Goal: Task Accomplishment & Management: Complete application form

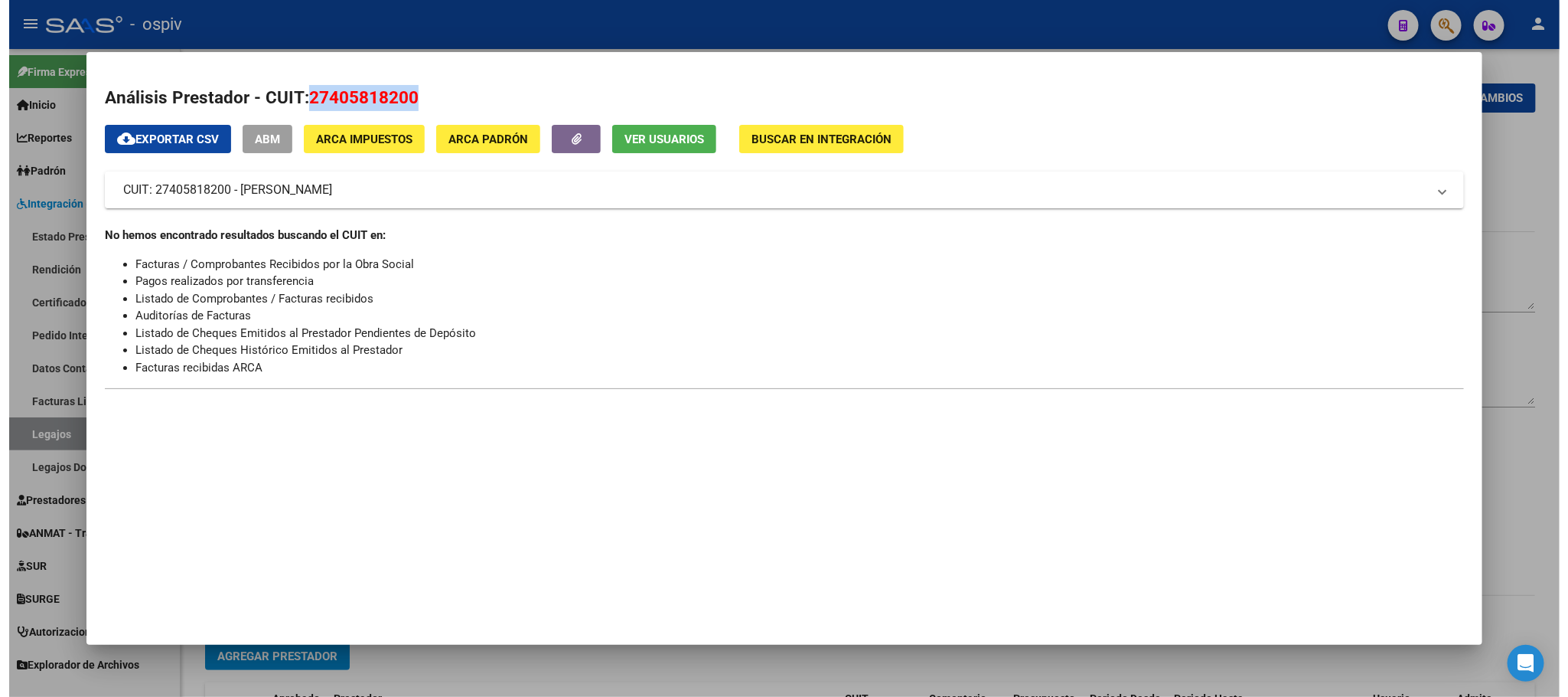
scroll to position [54, 0]
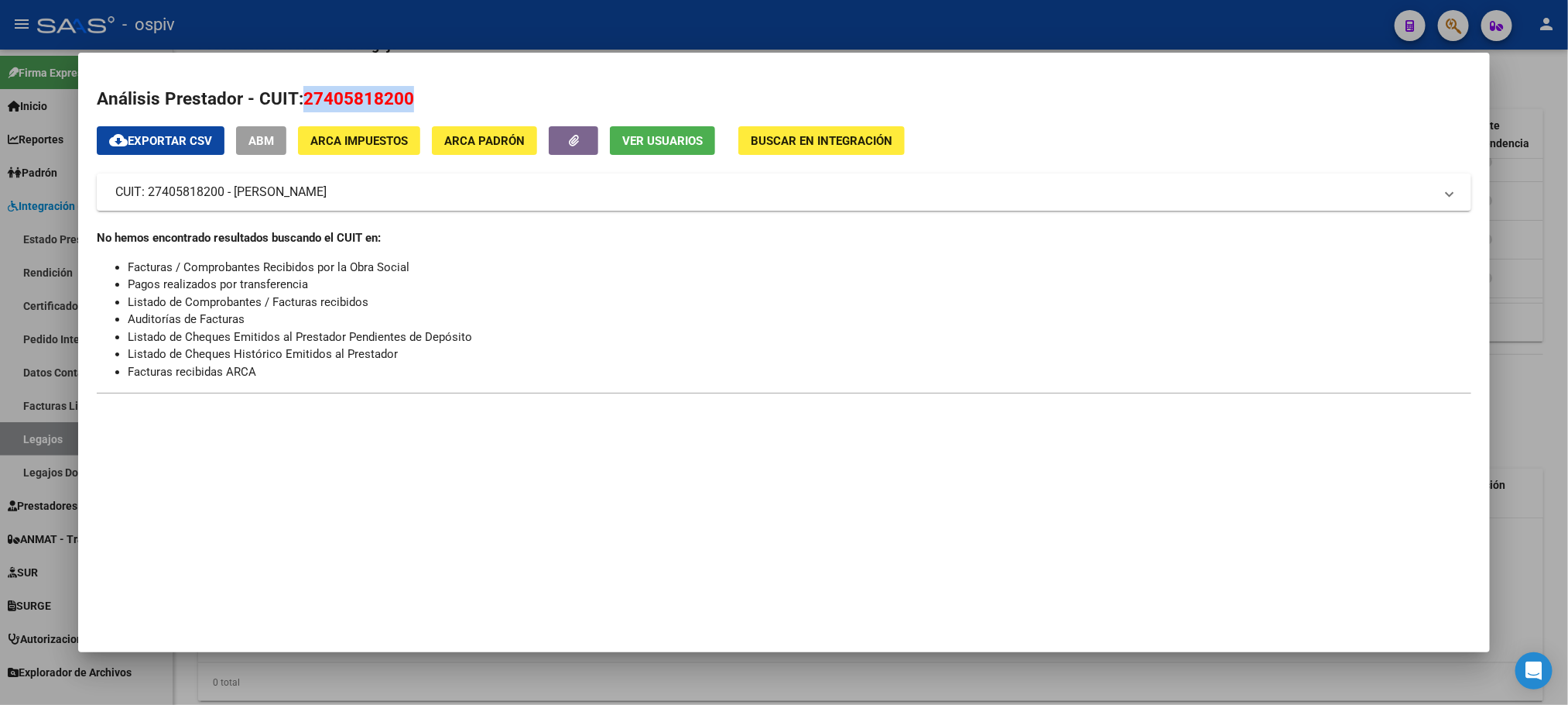
click at [676, 135] on span "Ver Usuarios" at bounding box center [663, 141] width 81 height 14
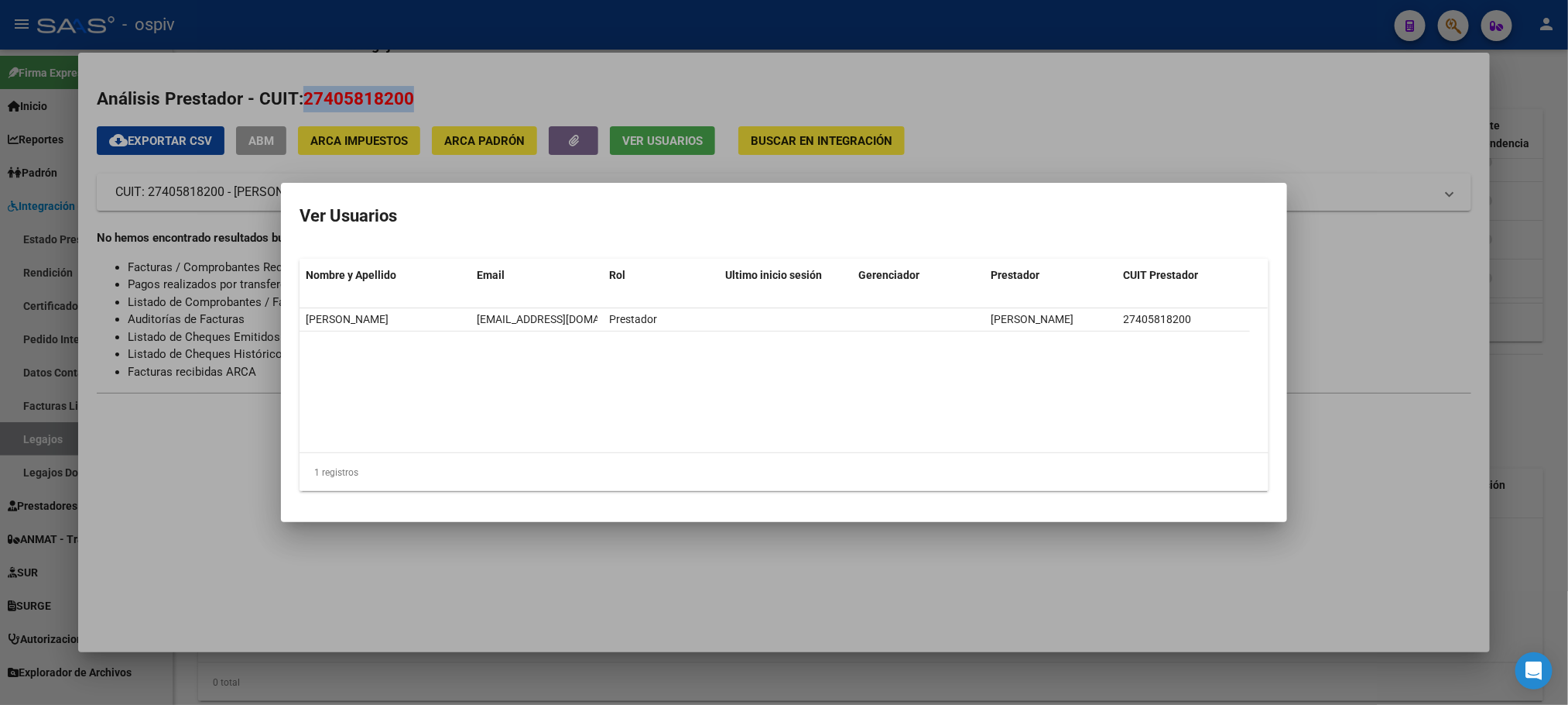
click at [809, 581] on div at bounding box center [784, 352] width 1568 height 705
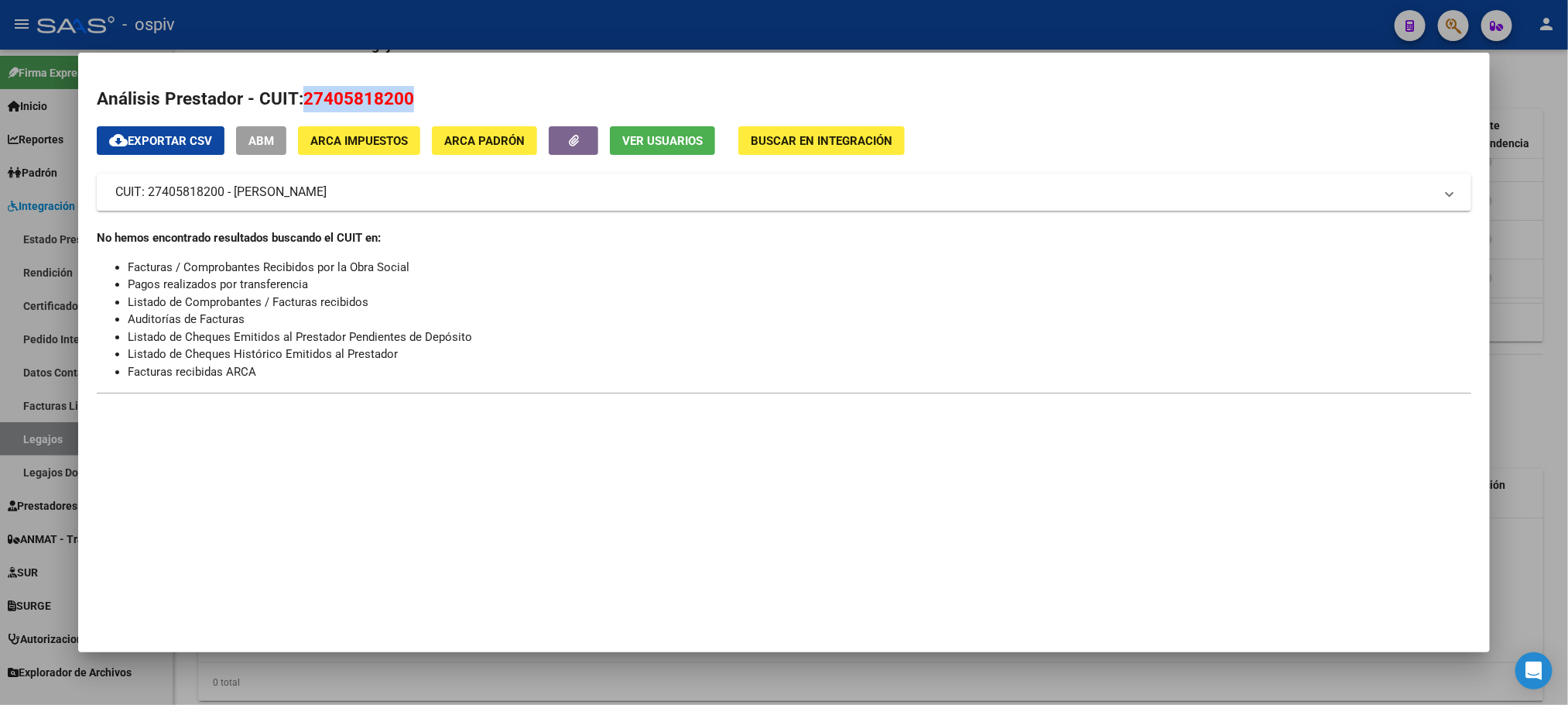
click at [873, 33] on div at bounding box center [784, 352] width 1568 height 705
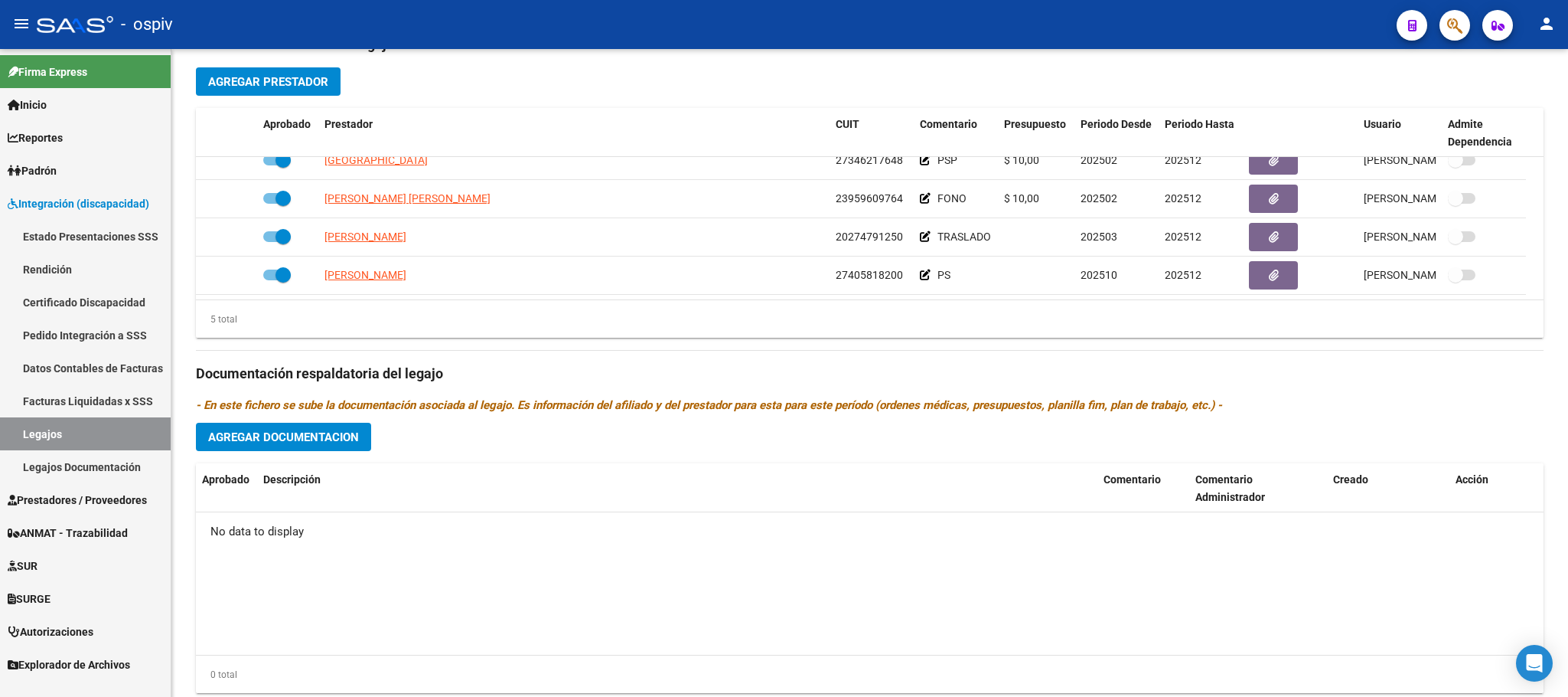
click at [863, 27] on div "- ospiv" at bounding box center [710, 24] width 1347 height 34
click at [74, 431] on link "Legajos" at bounding box center [85, 434] width 171 height 33
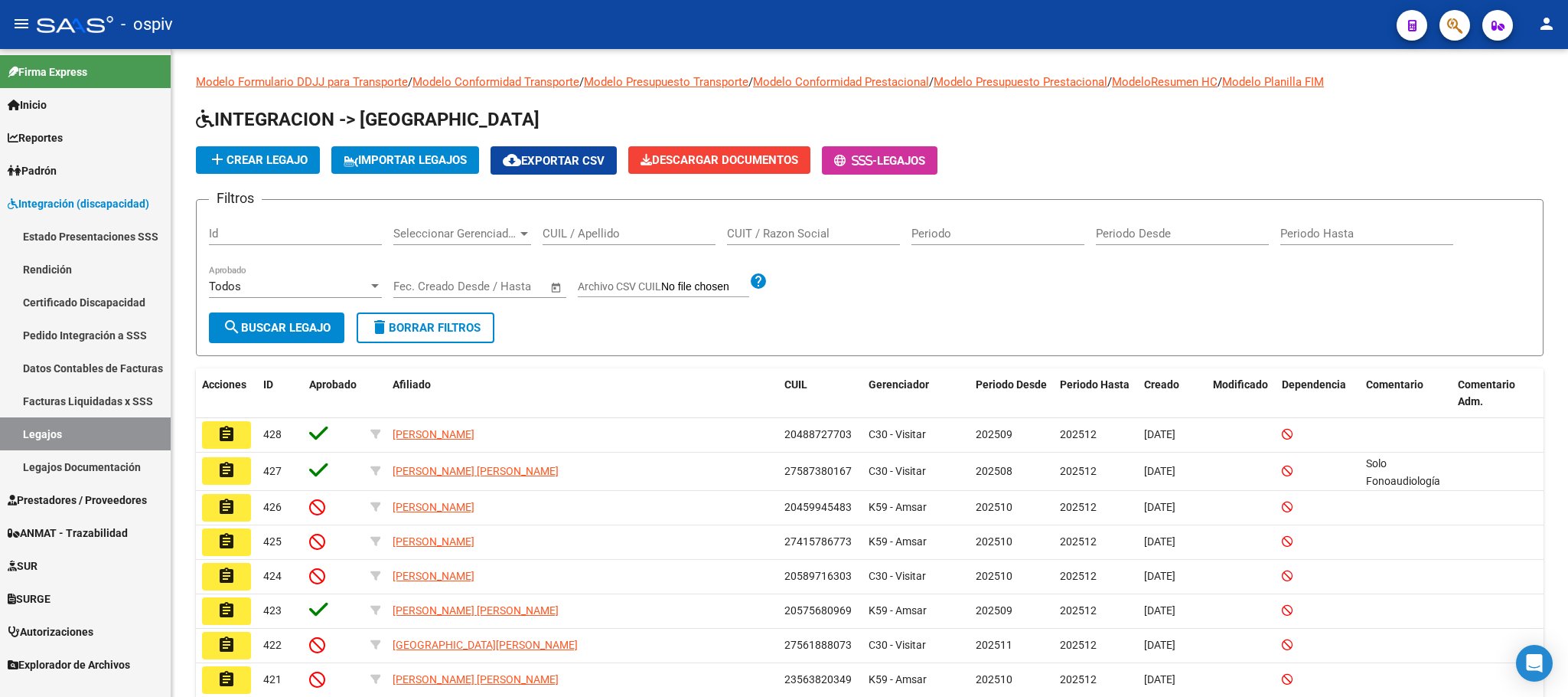
click at [57, 491] on span "Prestadores / Proveedores" at bounding box center [77, 500] width 139 height 17
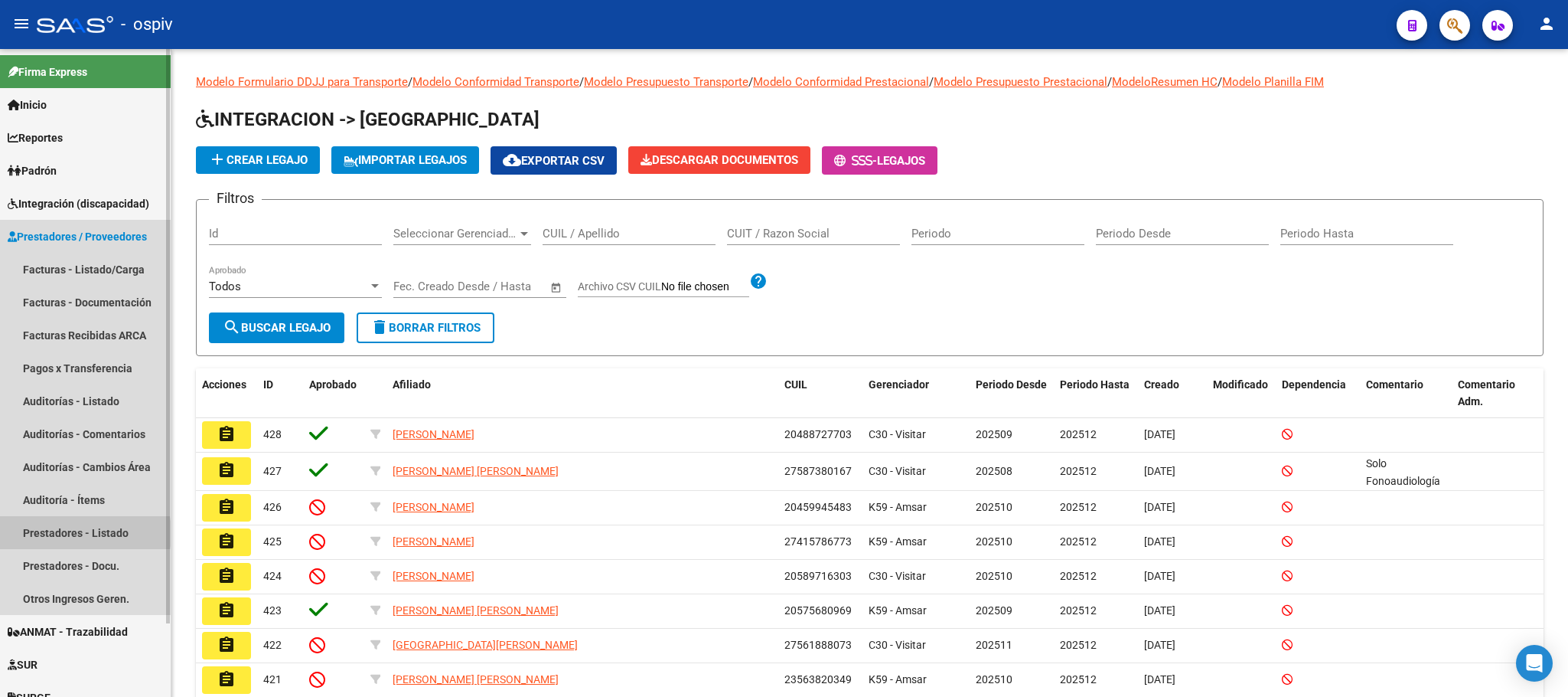
click at [72, 533] on link "Prestadores - Listado" at bounding box center [85, 533] width 171 height 33
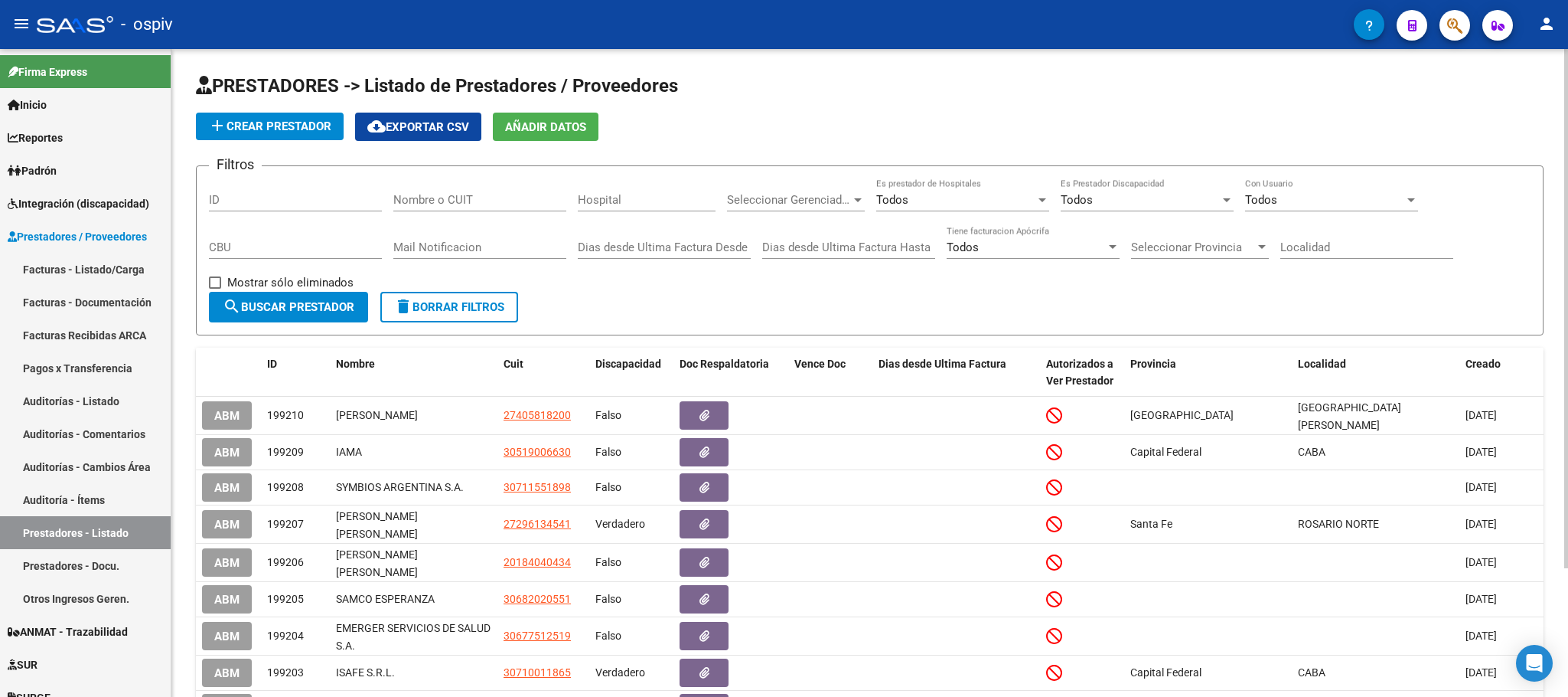
click at [296, 129] on span "add Crear Prestador" at bounding box center [269, 126] width 124 height 14
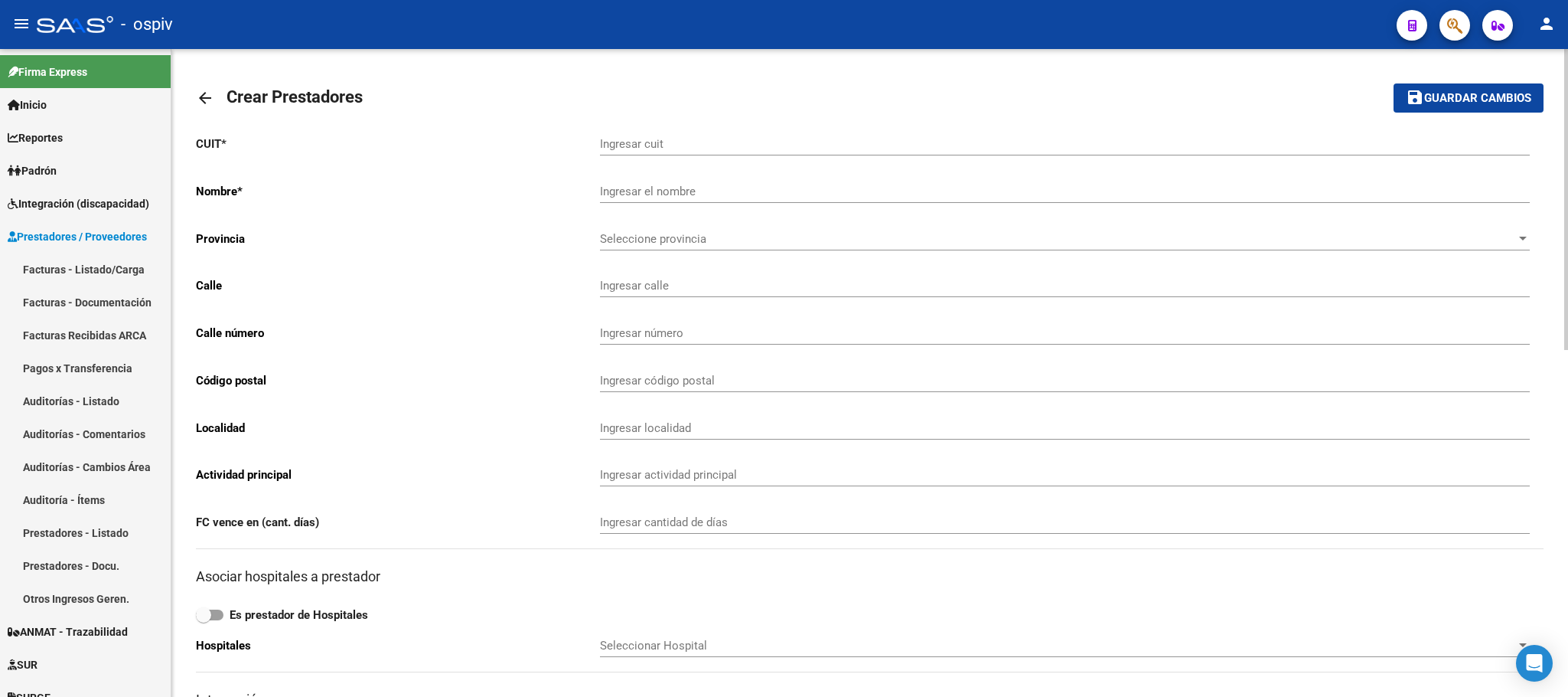
drag, startPoint x: 667, startPoint y: 134, endPoint x: 673, endPoint y: 143, distance: 10.8
click at [668, 134] on div "Ingresar cuit" at bounding box center [1064, 139] width 930 height 33
click at [673, 143] on input "Ingresar cuit" at bounding box center [1064, 144] width 930 height 14
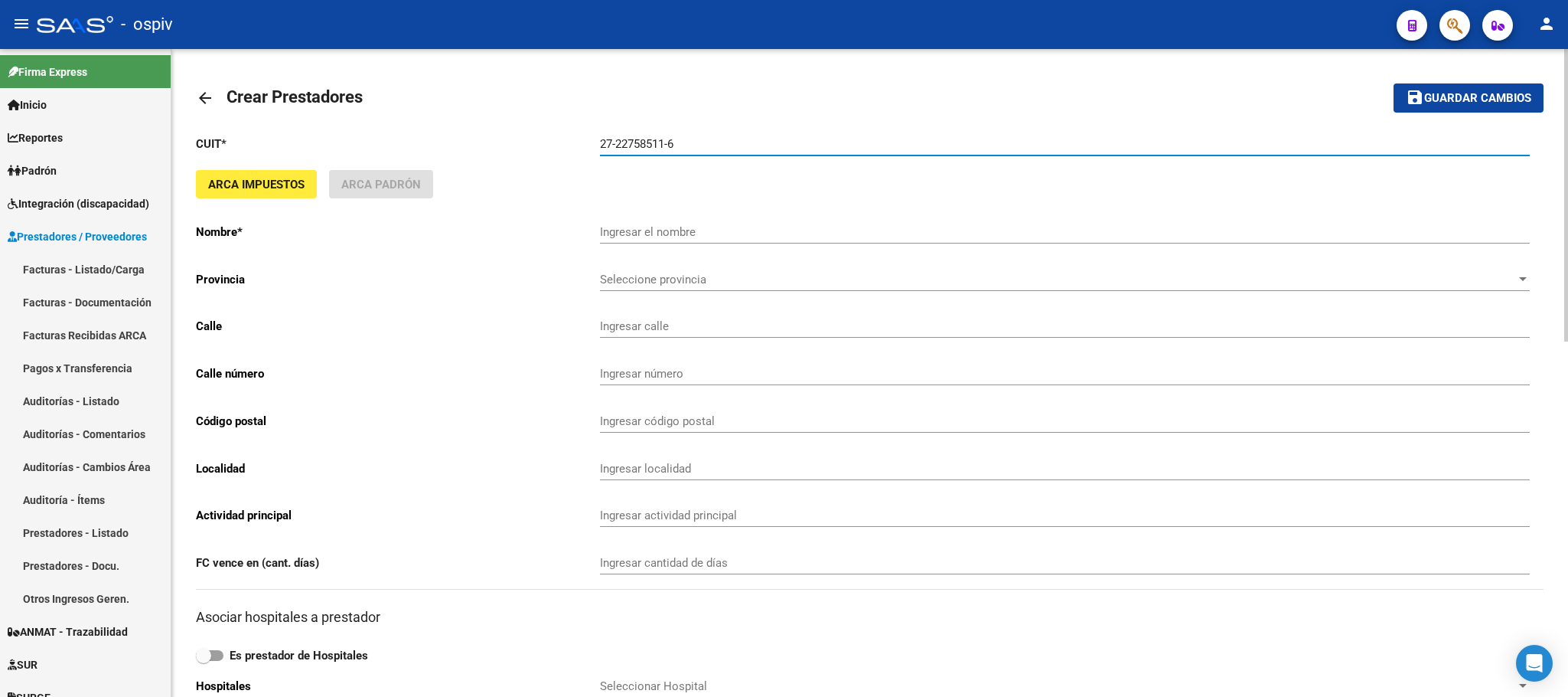
type input "27-22758511-6"
click at [1393, 84] on button "save Guardar cambios" at bounding box center [1468, 98] width 150 height 28
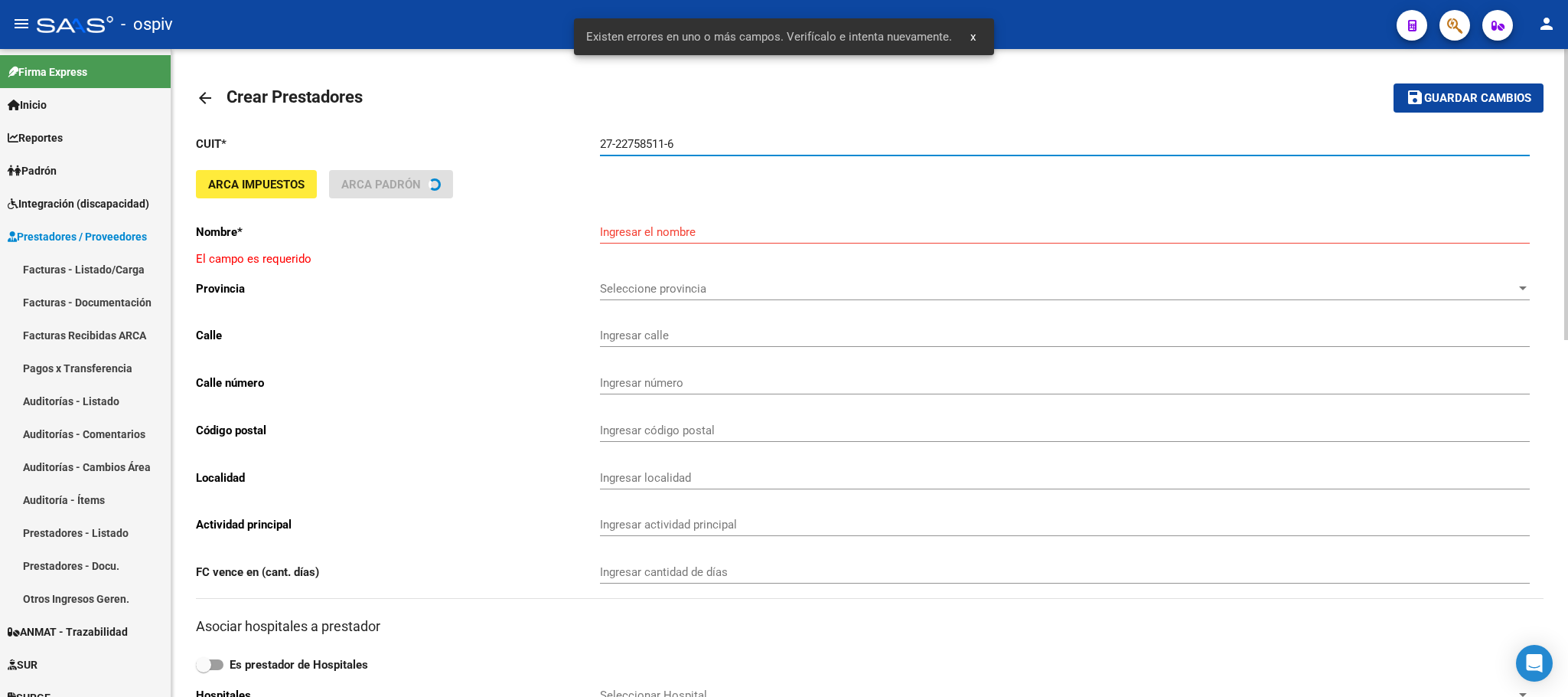
type input "DURSO SANDRA MARIEL"
type input "31 1268"
type input "1268"
type input "1900"
type input "LA PLATA"
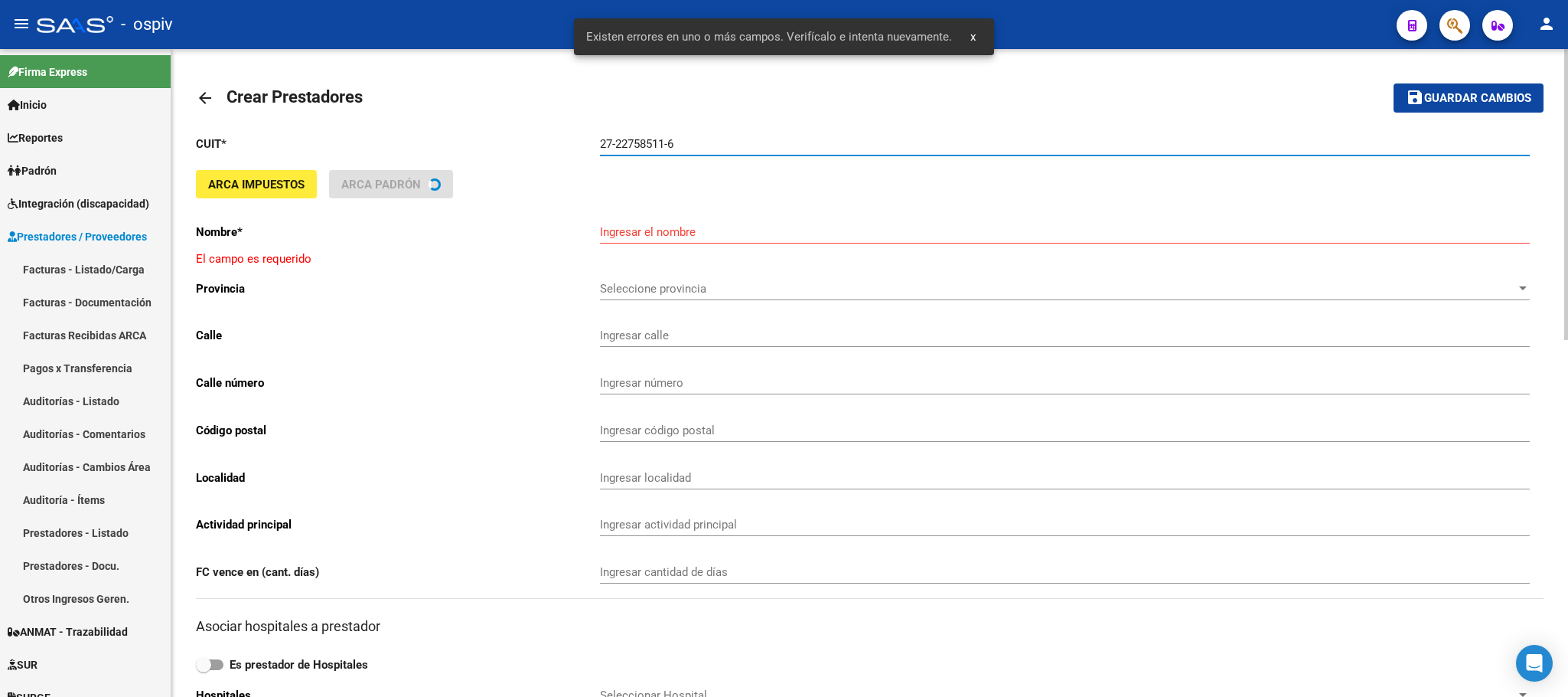
type input "869090"
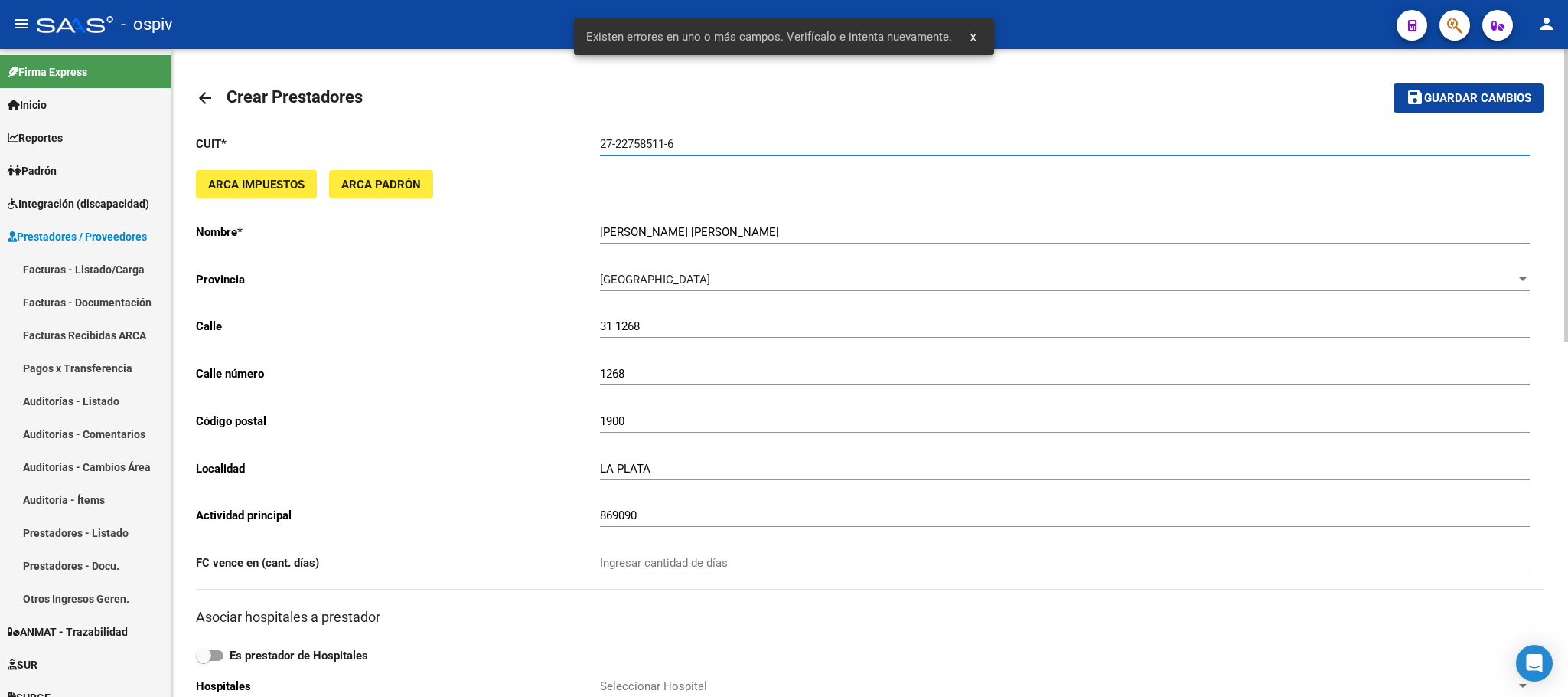
click at [1479, 101] on span "Guardar cambios" at bounding box center [1477, 99] width 107 height 14
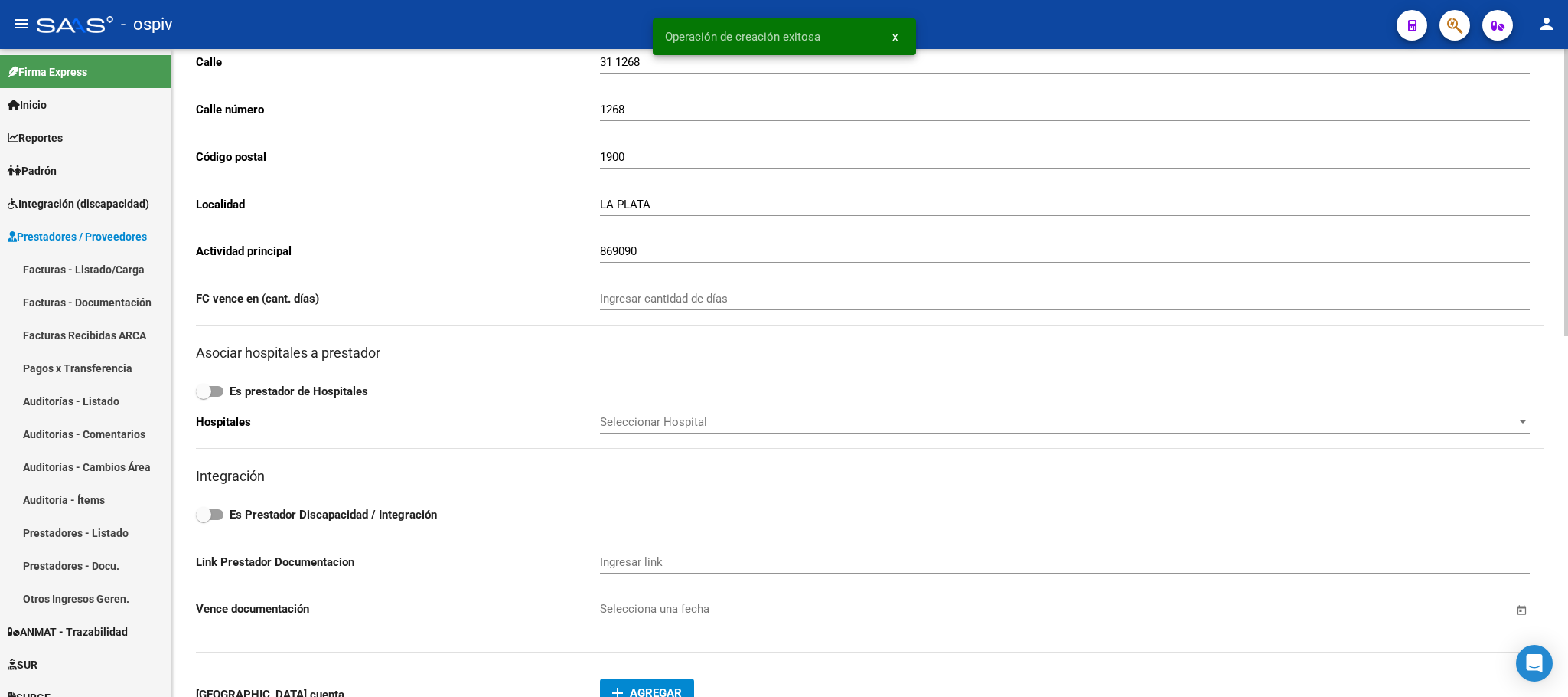
scroll to position [574, 0]
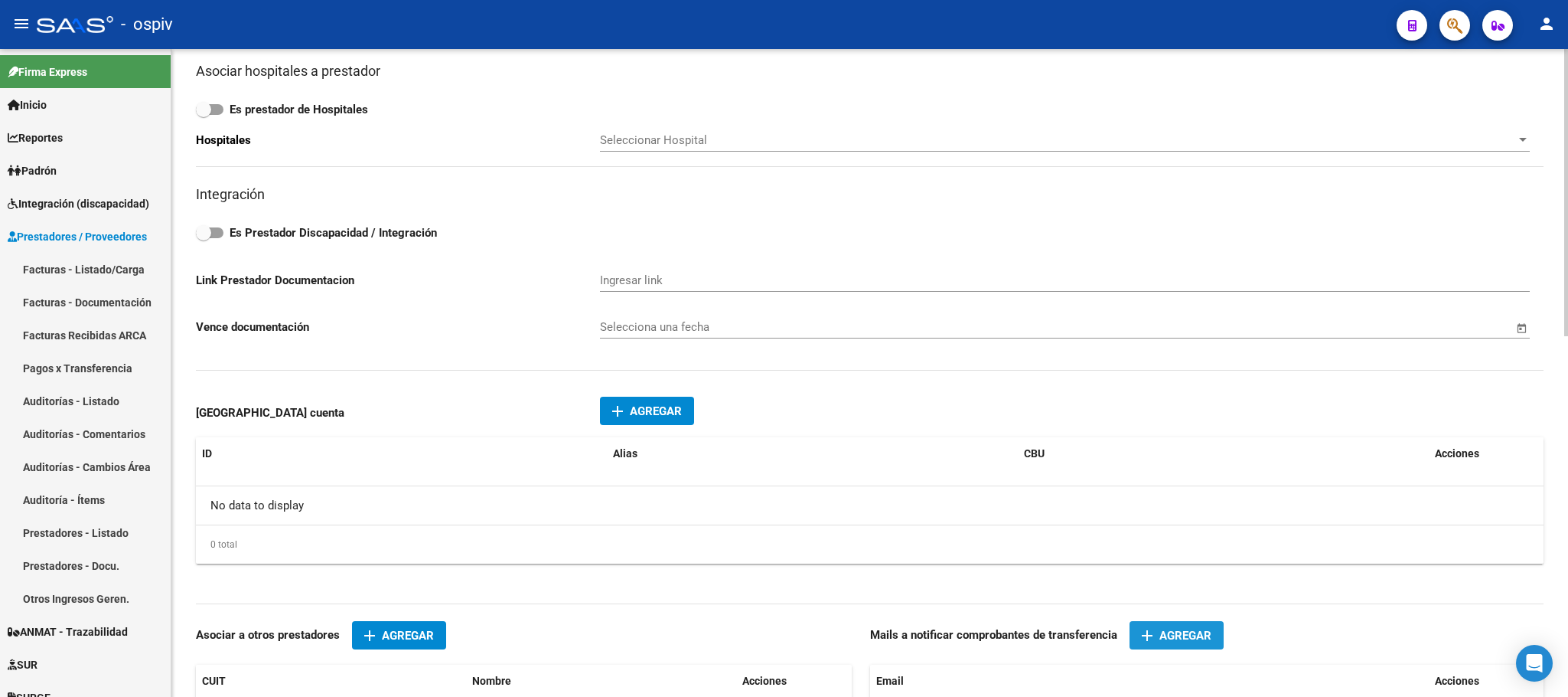
click at [1171, 636] on span "Agregar" at bounding box center [1185, 636] width 52 height 14
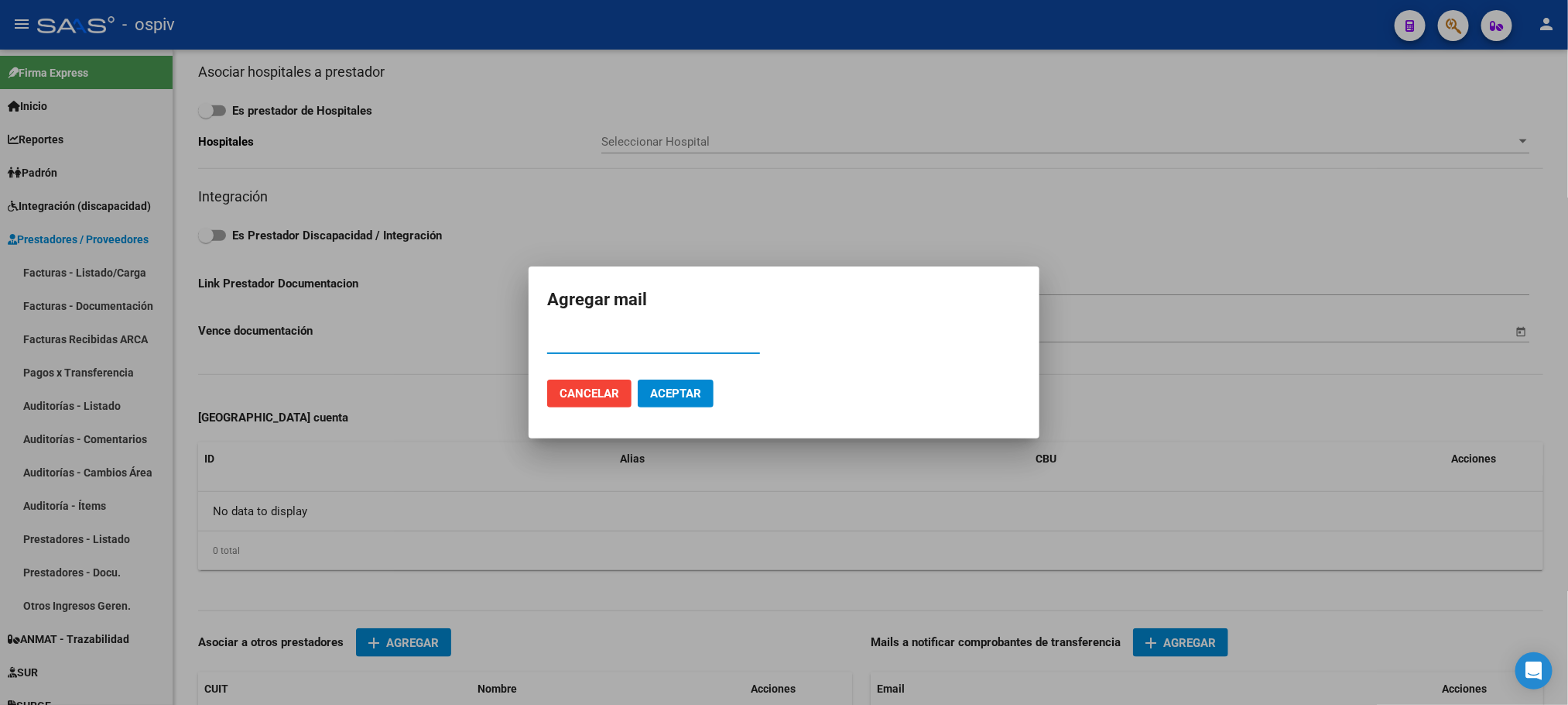
click at [693, 346] on input "Email" at bounding box center [654, 342] width 213 height 14
type input "marieldurso@yahoo.com.ar"
drag, startPoint x: 716, startPoint y: 385, endPoint x: 704, endPoint y: 390, distance: 13.0
click at [708, 389] on mat-dialog-actions "Cancelar Aceptar" at bounding box center [784, 393] width 474 height 53
click at [702, 390] on button "Aceptar" at bounding box center [675, 393] width 76 height 28
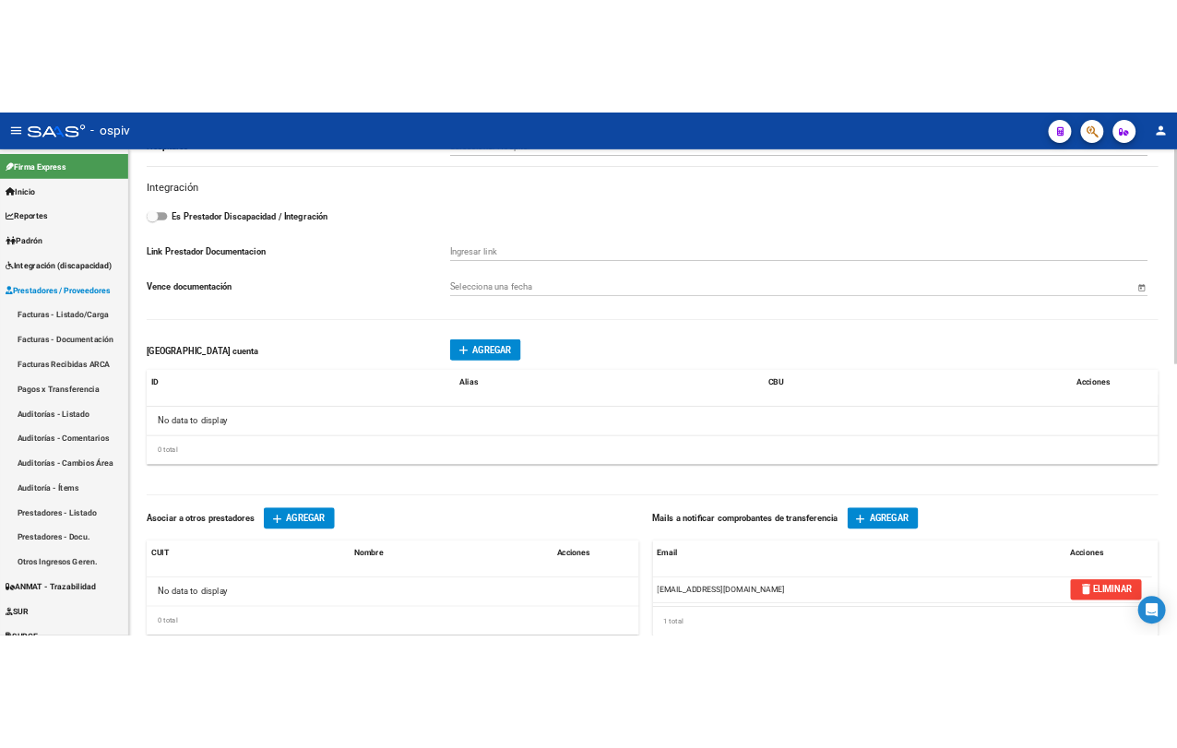
scroll to position [751, 0]
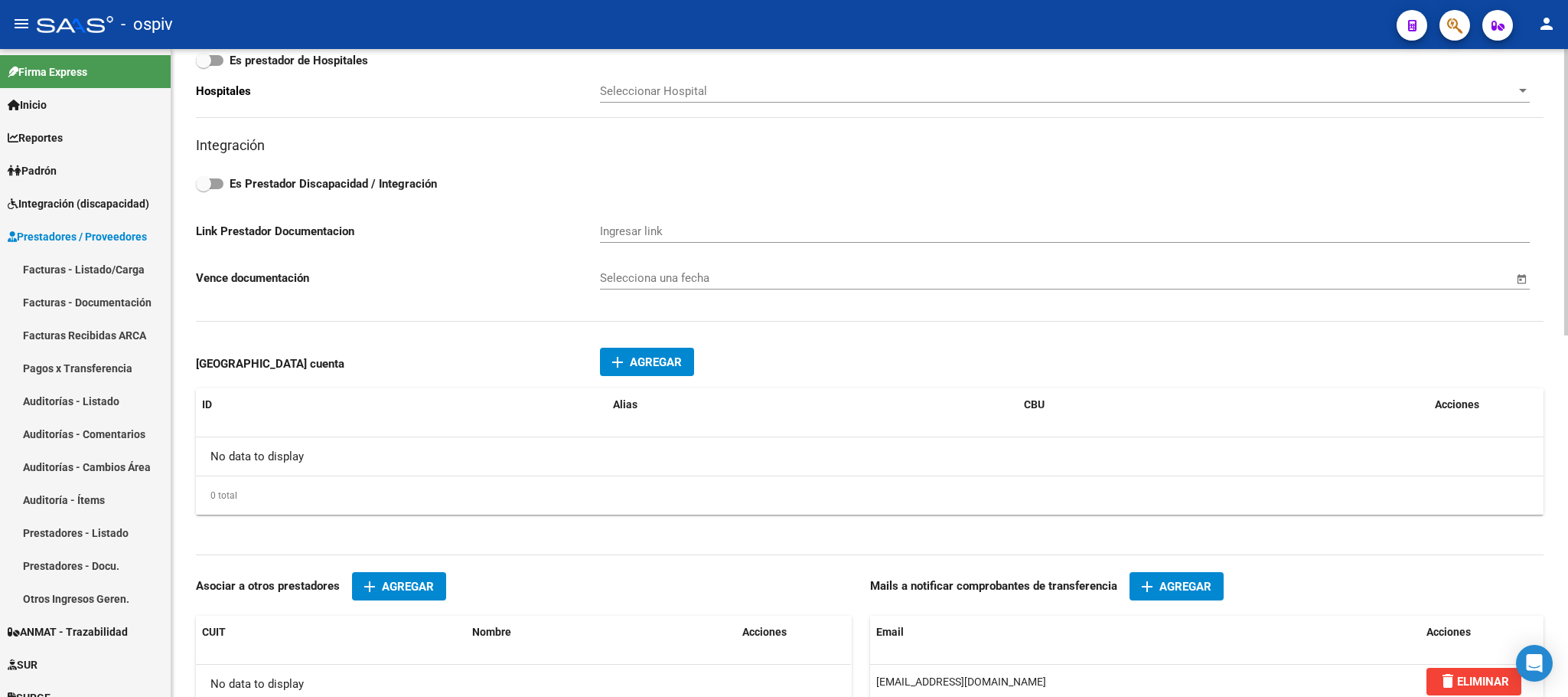
click at [1182, 593] on span "Agregar" at bounding box center [1185, 586] width 52 height 14
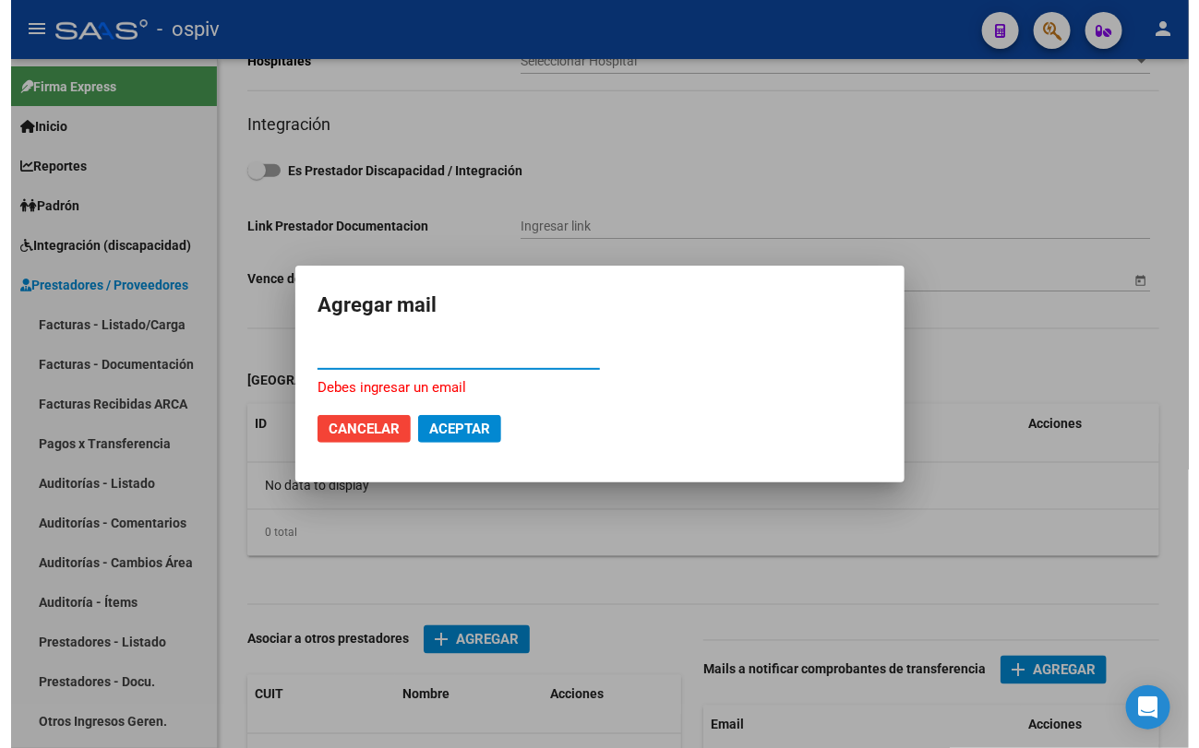
scroll to position [711, 0]
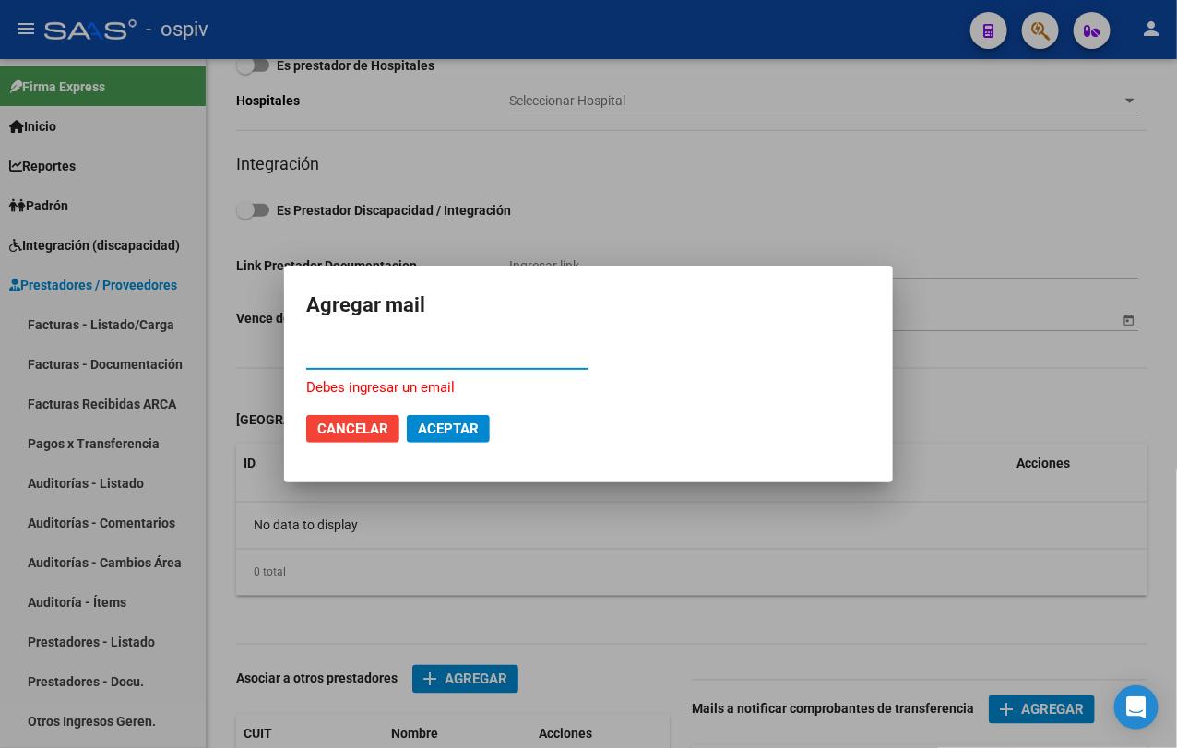
click at [495, 357] on input "Email" at bounding box center [447, 355] width 282 height 17
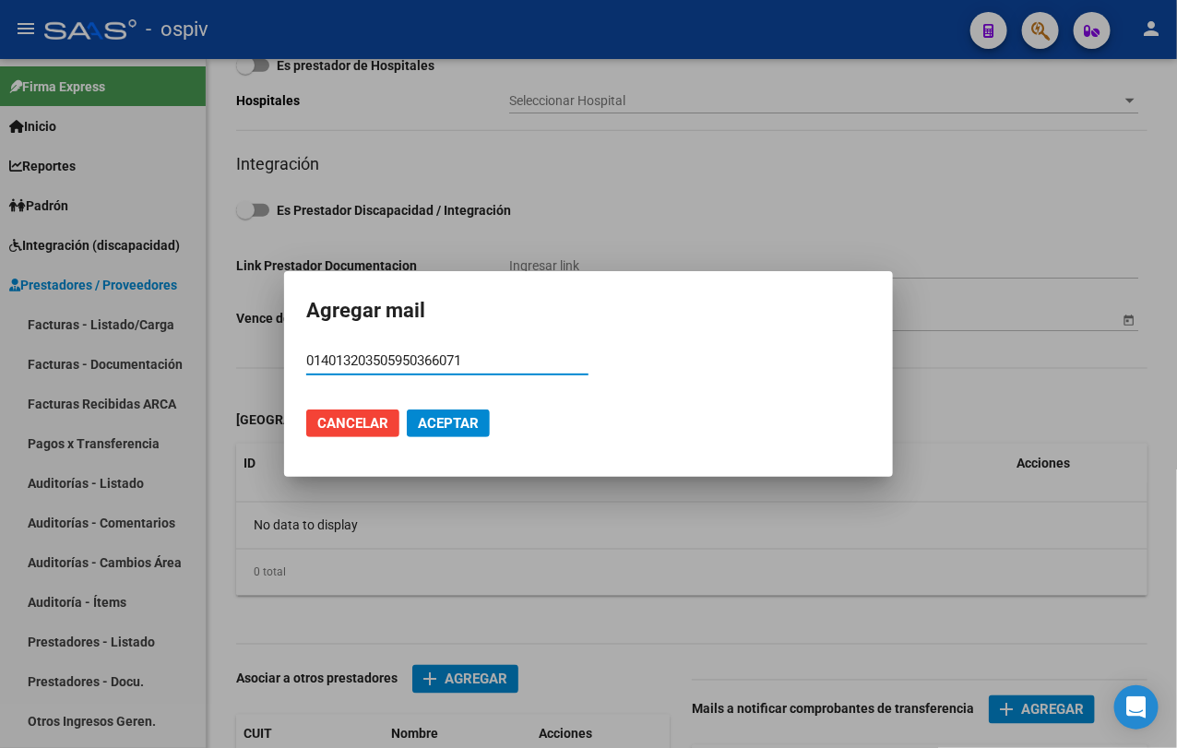
type input "014013203505950366071"
click at [468, 421] on span "Aceptar" at bounding box center [448, 423] width 61 height 17
click at [449, 419] on span "Aceptar" at bounding box center [448, 423] width 61 height 17
click at [479, 427] on span "Aceptar" at bounding box center [448, 423] width 61 height 17
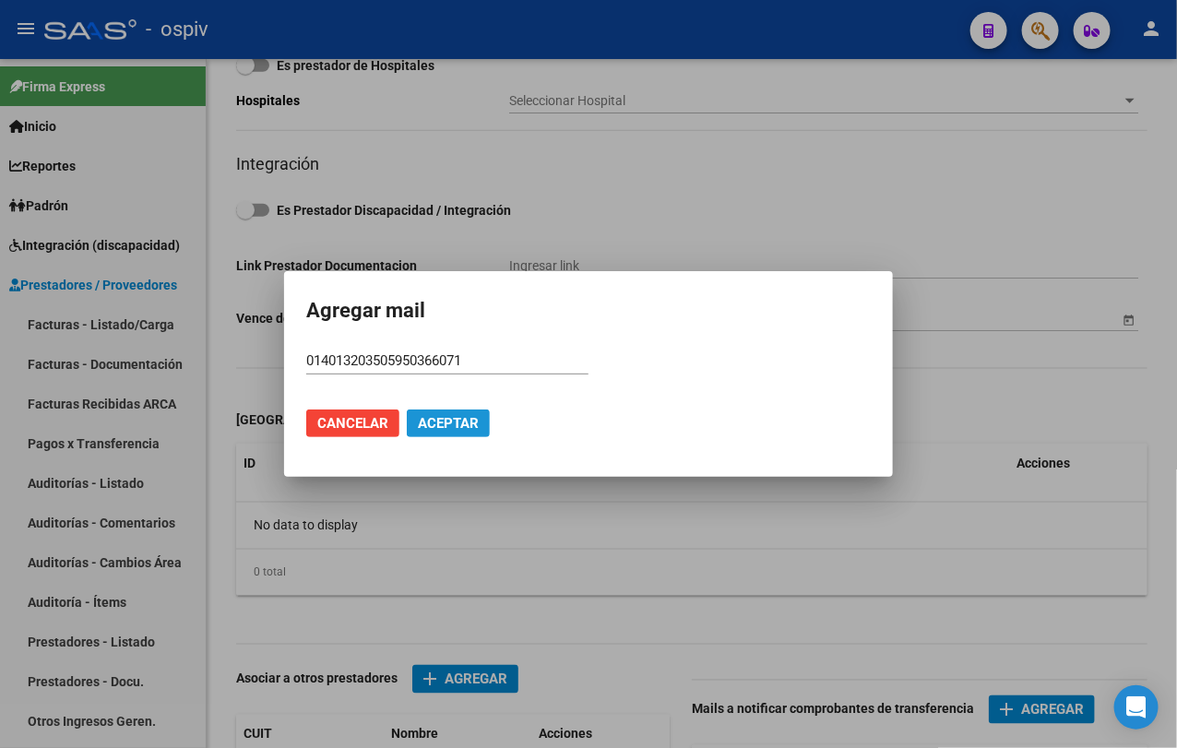
click at [479, 427] on span "Aceptar" at bounding box center [448, 423] width 61 height 17
click at [490, 427] on button "Aceptar" at bounding box center [448, 424] width 83 height 28
click at [490, 426] on button "Aceptar" at bounding box center [448, 424] width 83 height 28
click at [479, 422] on span "Aceptar" at bounding box center [448, 423] width 61 height 17
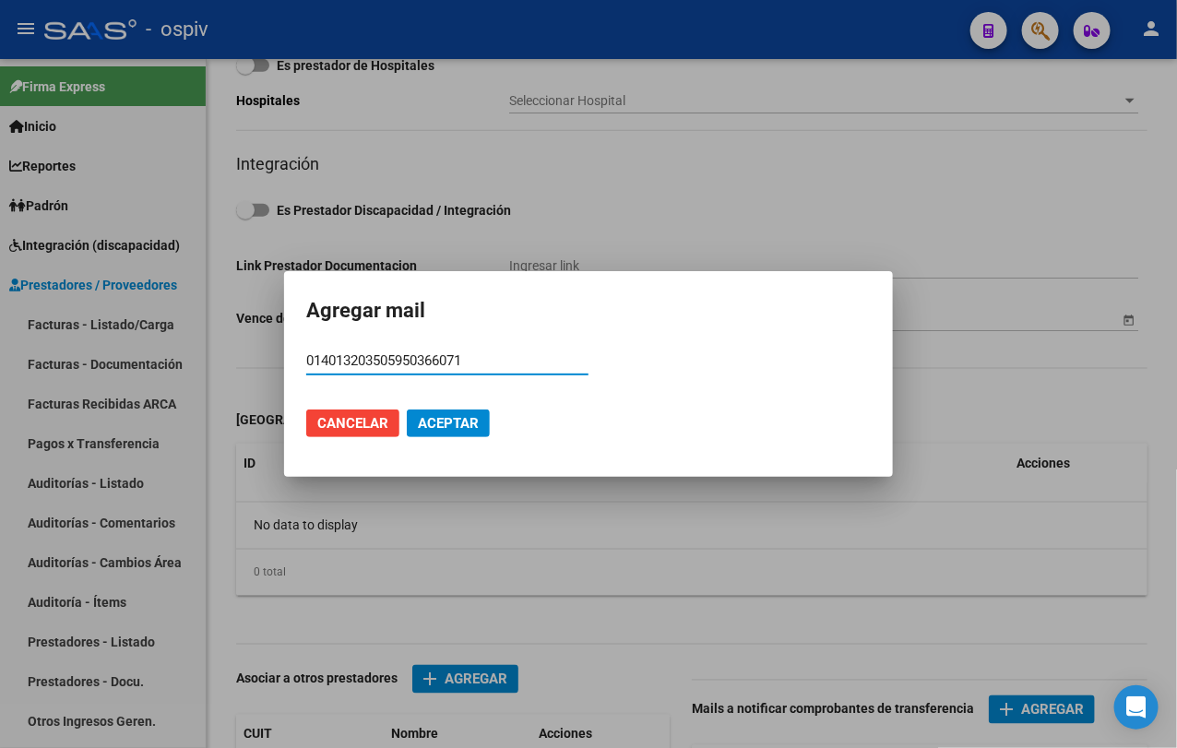
drag, startPoint x: 465, startPoint y: 354, endPoint x: 369, endPoint y: 352, distance: 96.0
click at [369, 352] on input "014013203505950366071" at bounding box center [447, 360] width 282 height 17
drag, startPoint x: 480, startPoint y: 357, endPoint x: 269, endPoint y: 349, distance: 210.5
click at [269, 349] on div "Agregar mail 014013203505950366071 Email Cancelar Aceptar" at bounding box center [588, 374] width 1177 height 748
click at [427, 433] on button "Aceptar" at bounding box center [448, 424] width 83 height 28
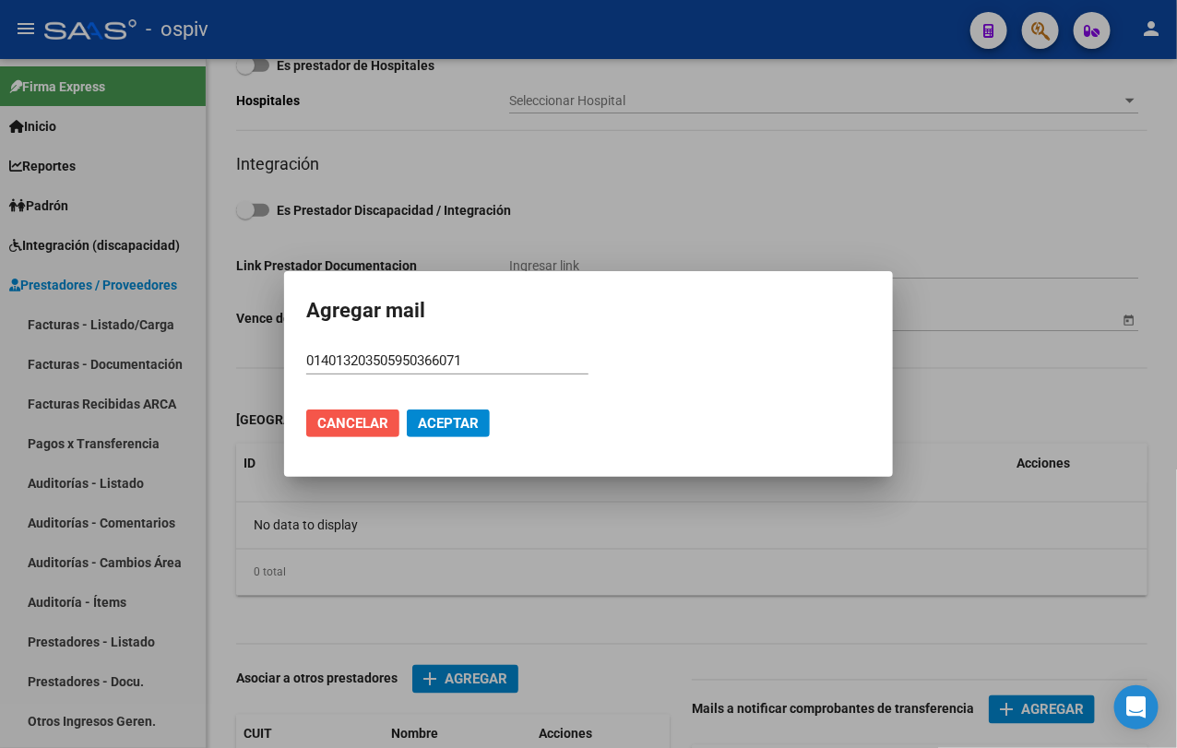
click at [332, 416] on span "Cancelar" at bounding box center [352, 423] width 71 height 17
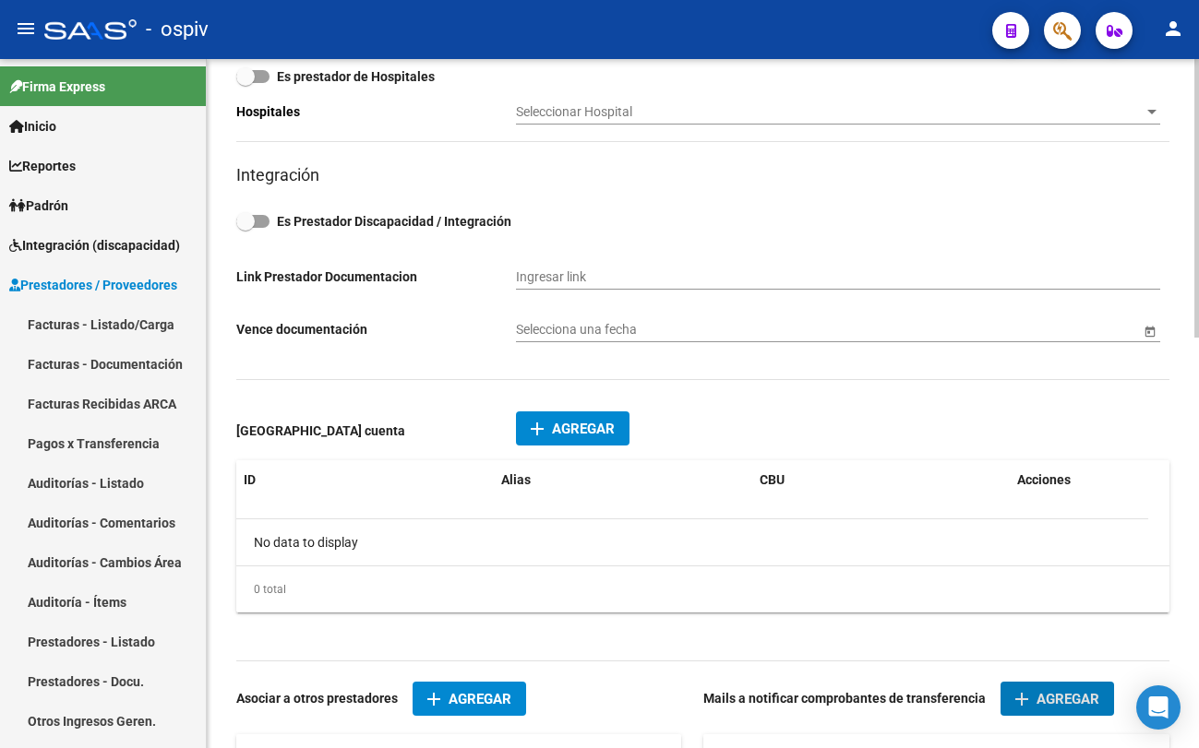
click at [567, 421] on span "Agregar" at bounding box center [583, 429] width 63 height 17
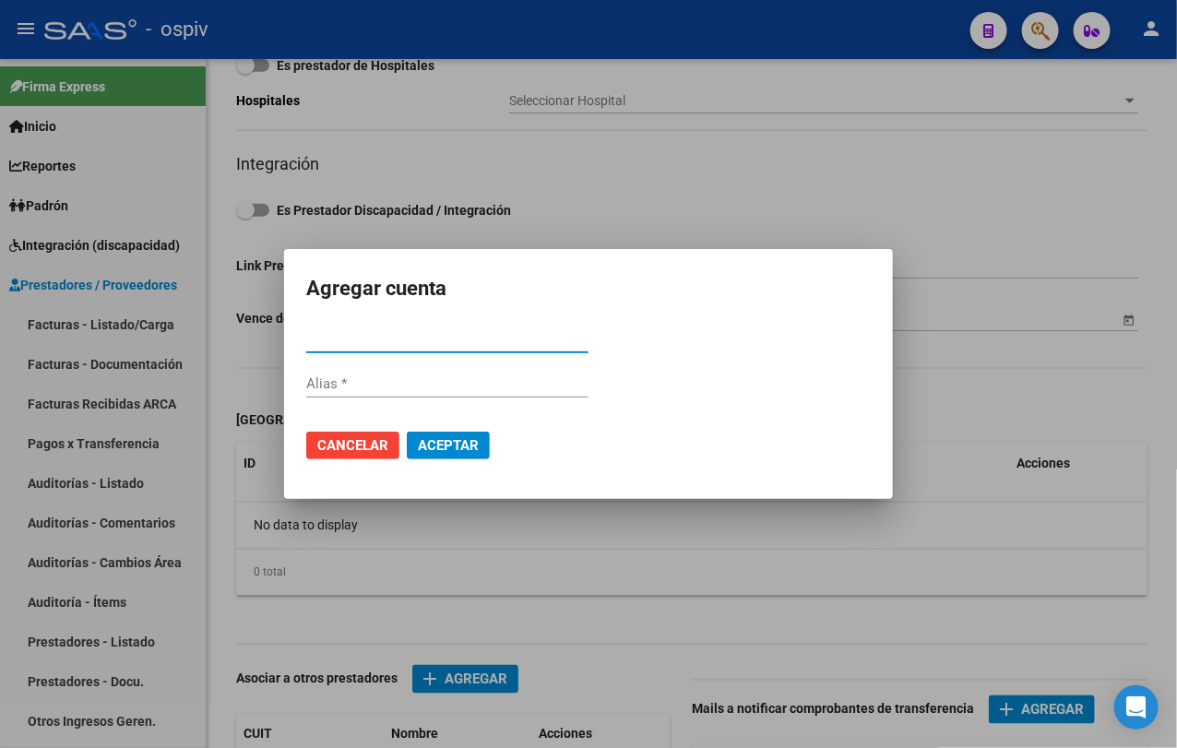
click at [399, 333] on input "CBU *" at bounding box center [447, 338] width 282 height 17
paste input "014013203505950366071"
click at [407, 432] on button "Aceptar" at bounding box center [448, 446] width 83 height 28
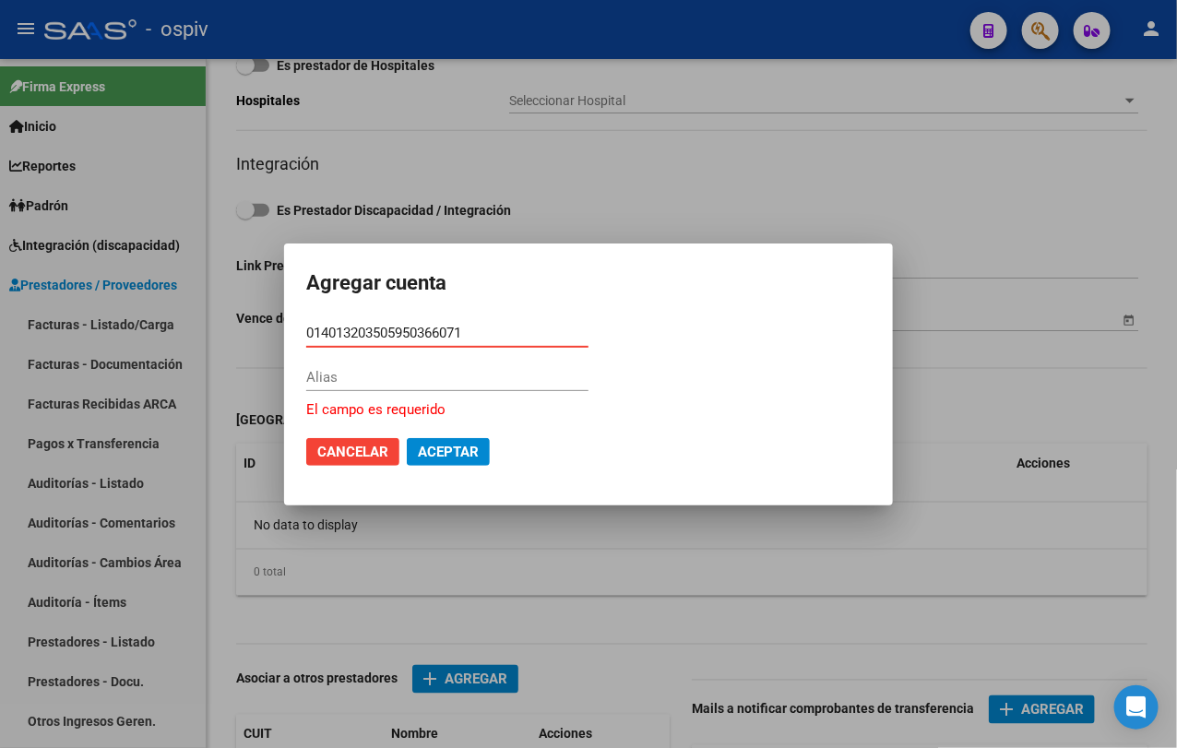
click at [352, 332] on input "014013203505950366071" at bounding box center [447, 333] width 282 height 17
type input "0140135203505950366071"
drag, startPoint x: 459, startPoint y: 441, endPoint x: 972, endPoint y: 465, distance: 512.7
click at [462, 444] on span "Aceptar" at bounding box center [448, 452] width 61 height 17
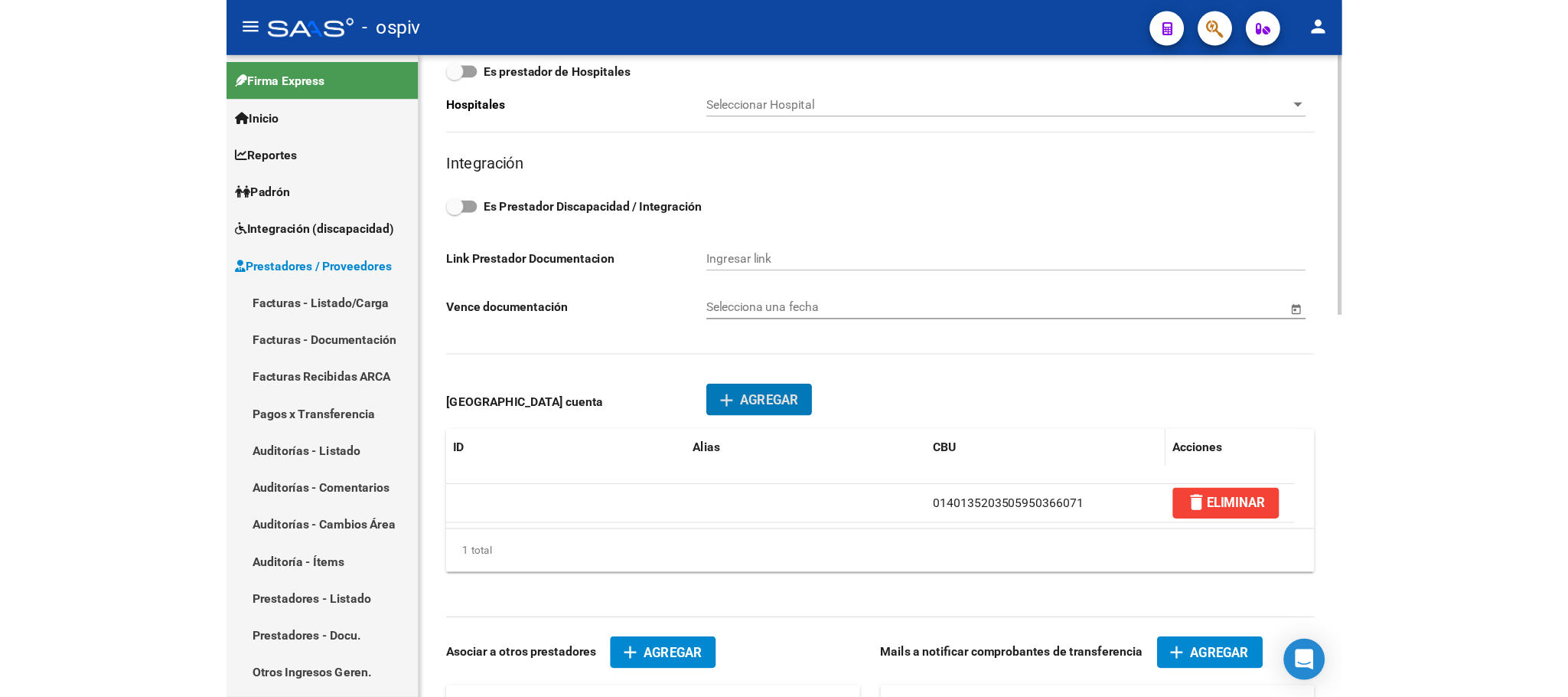
scroll to position [0, 0]
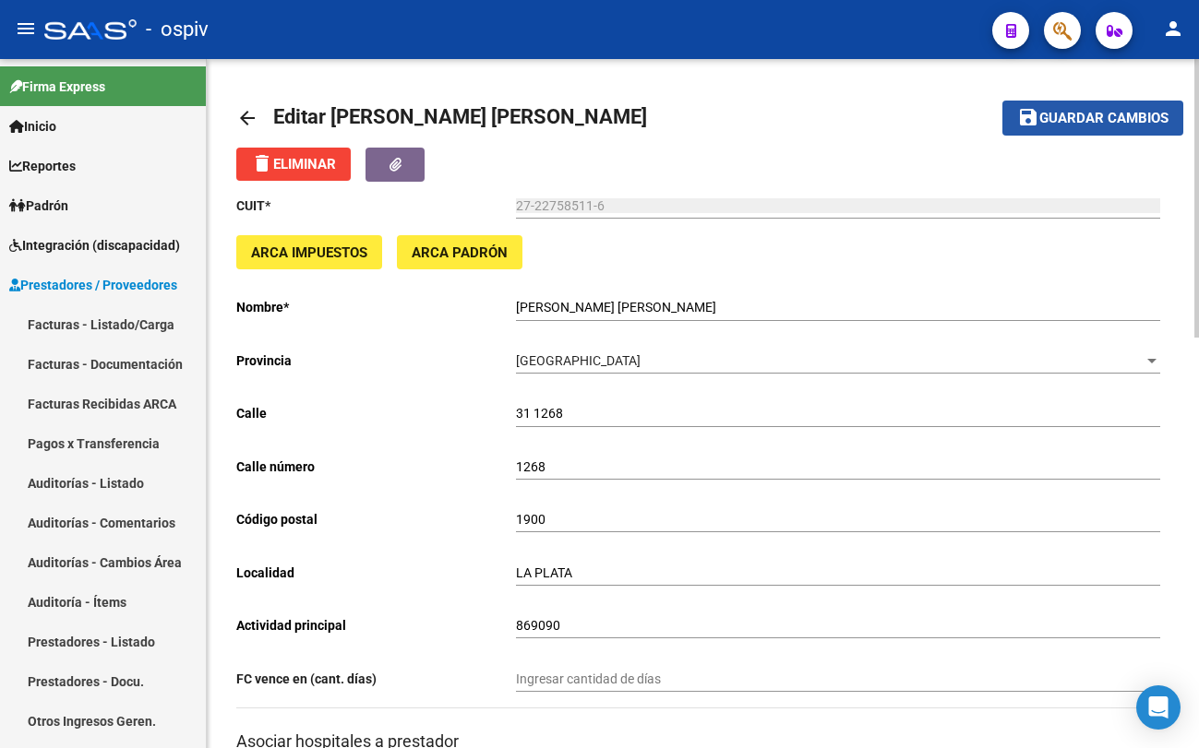
click at [1138, 119] on span "Guardar cambios" at bounding box center [1103, 119] width 129 height 17
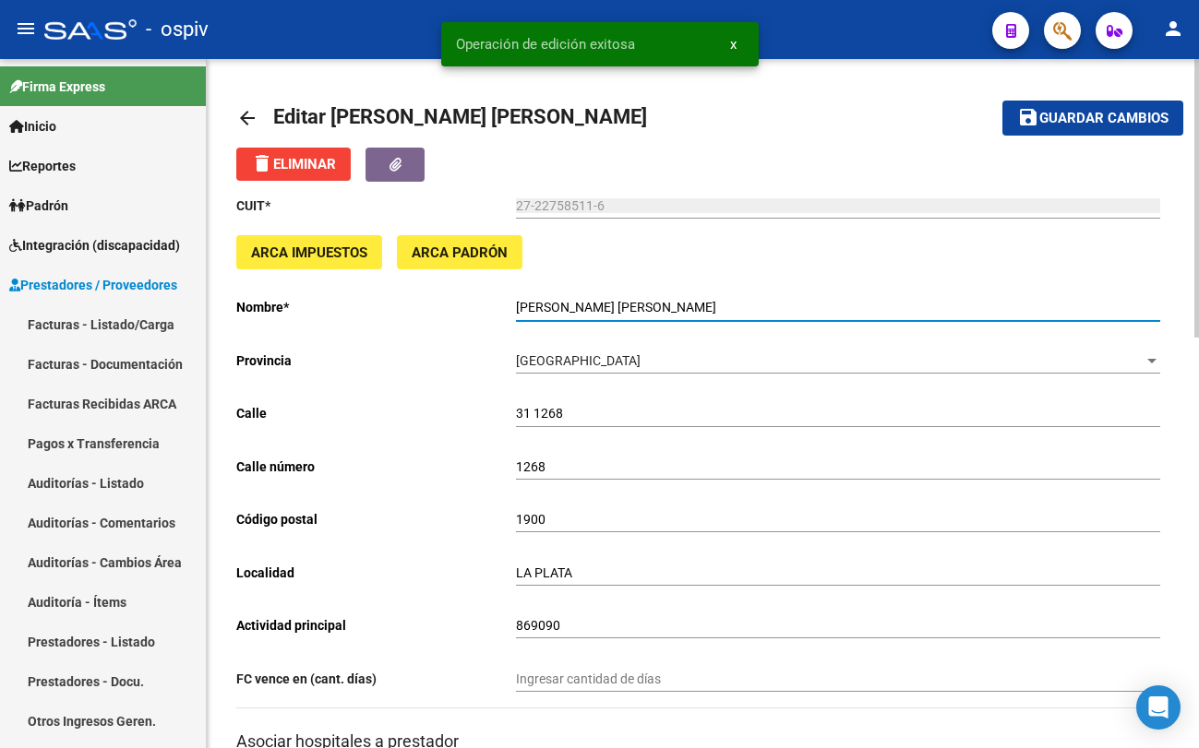
drag, startPoint x: 684, startPoint y: 311, endPoint x: 513, endPoint y: 293, distance: 171.6
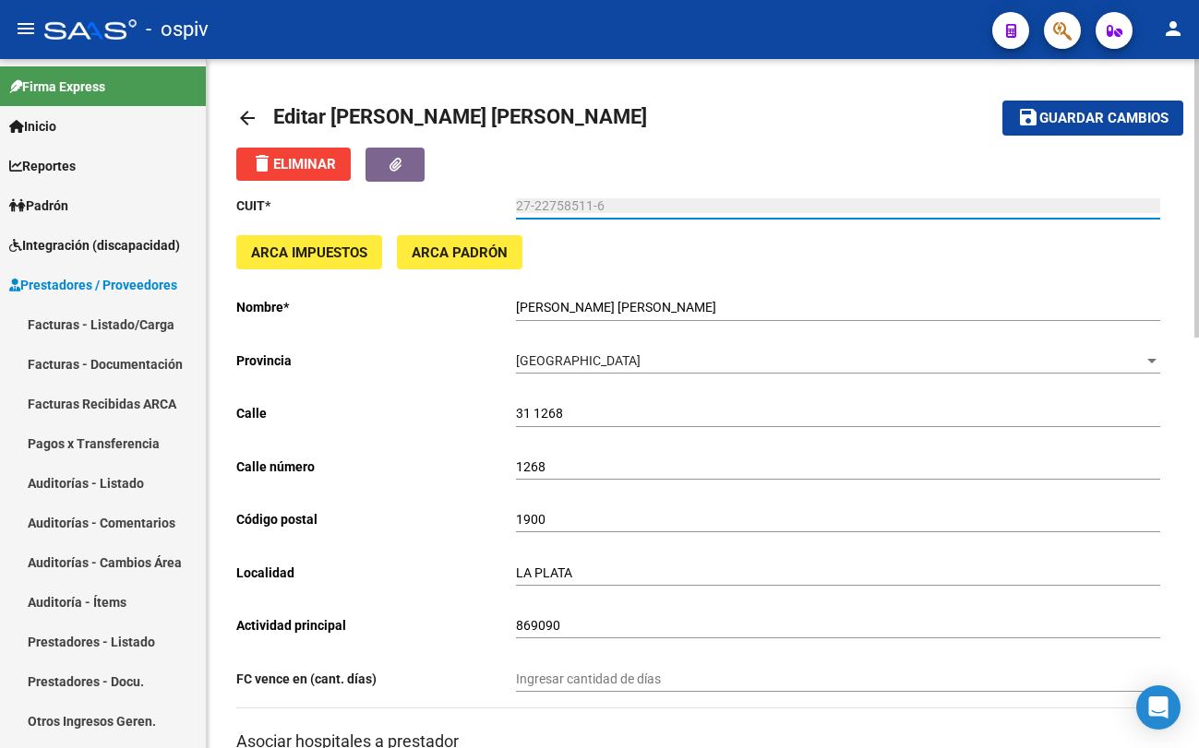
drag, startPoint x: 612, startPoint y: 209, endPoint x: 515, endPoint y: 209, distance: 96.9
click at [516, 209] on input "27-22758511-6" at bounding box center [838, 206] width 644 height 16
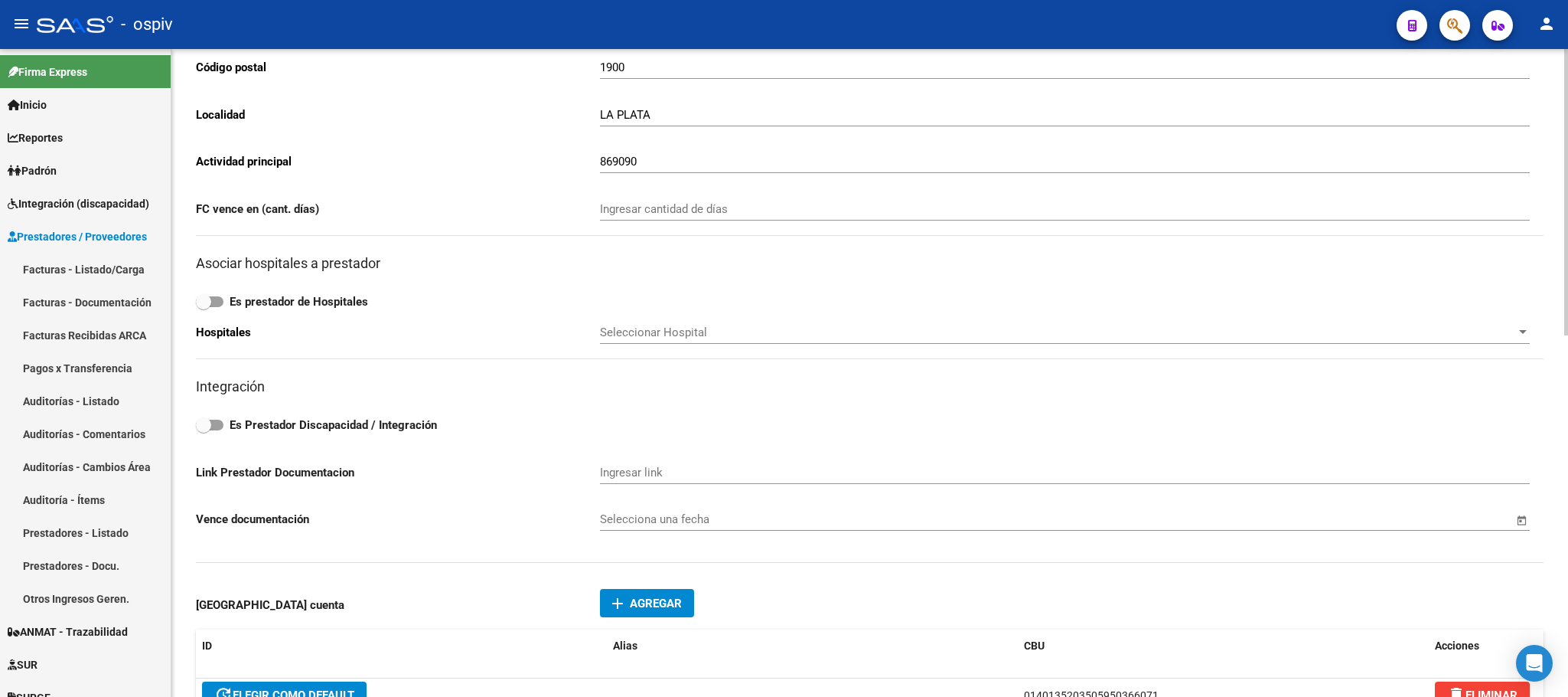
scroll to position [574, 0]
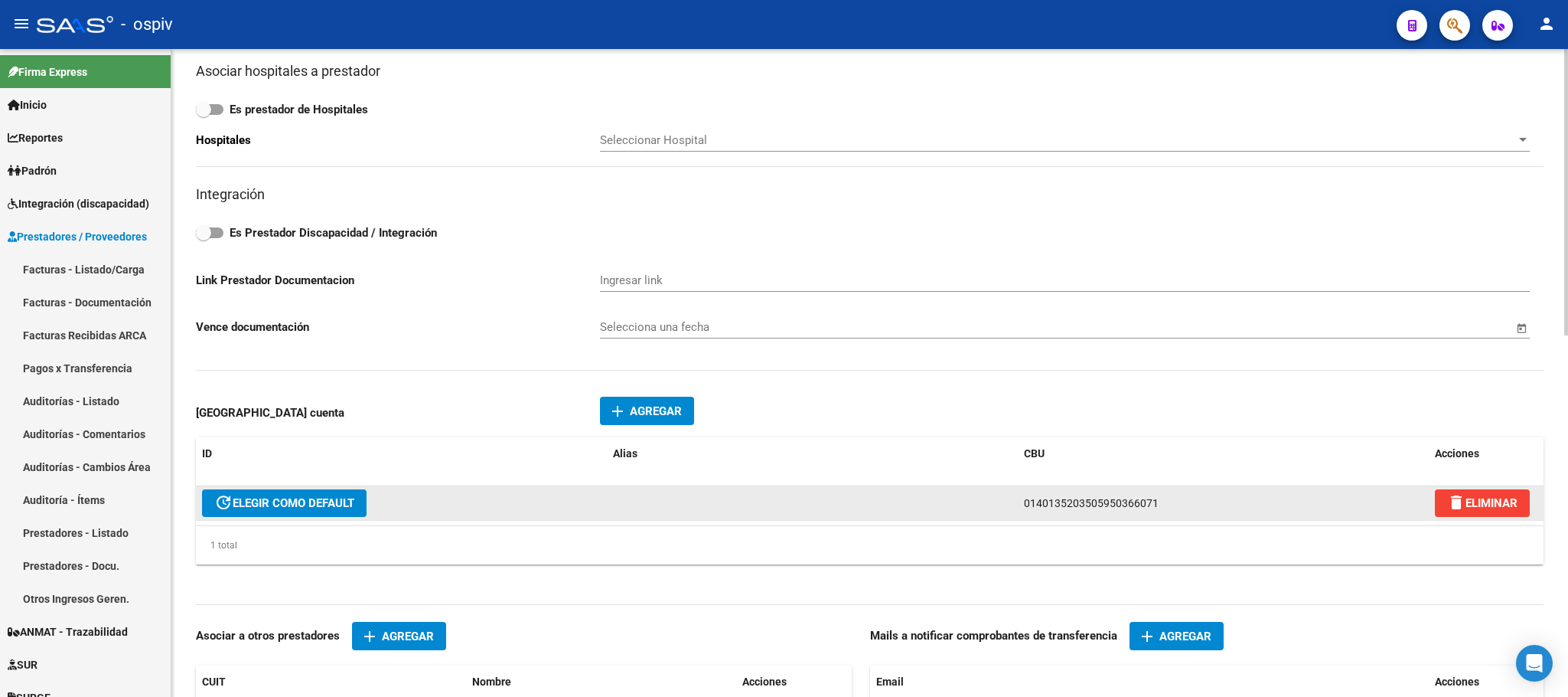
drag, startPoint x: 1162, startPoint y: 512, endPoint x: 1014, endPoint y: 517, distance: 148.1
click at [1014, 517] on div "update ELEGIR COMO DEFAULT 0140135203505950366071 delete ELIMINAR" at bounding box center [869, 504] width 1347 height 35
copy span "0140135203505950366071"
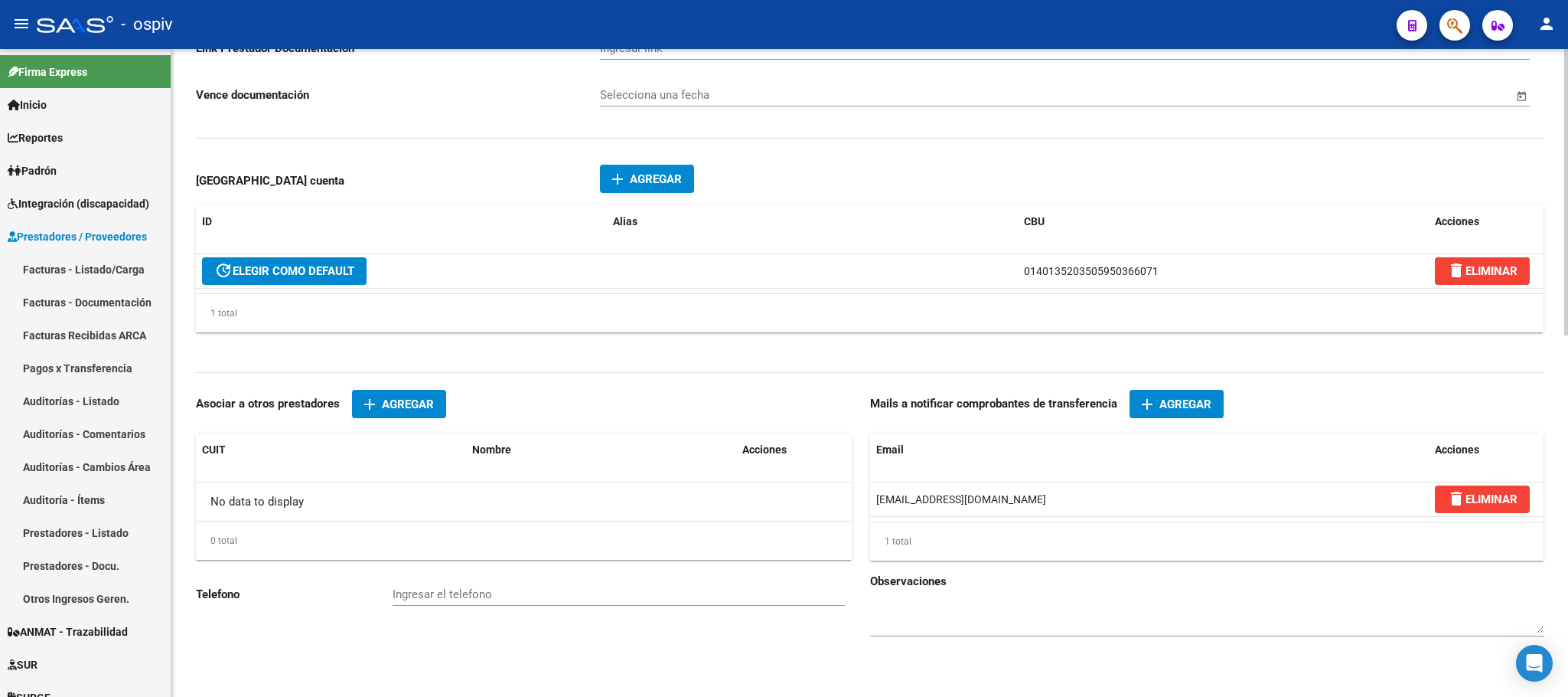
scroll to position [817, 0]
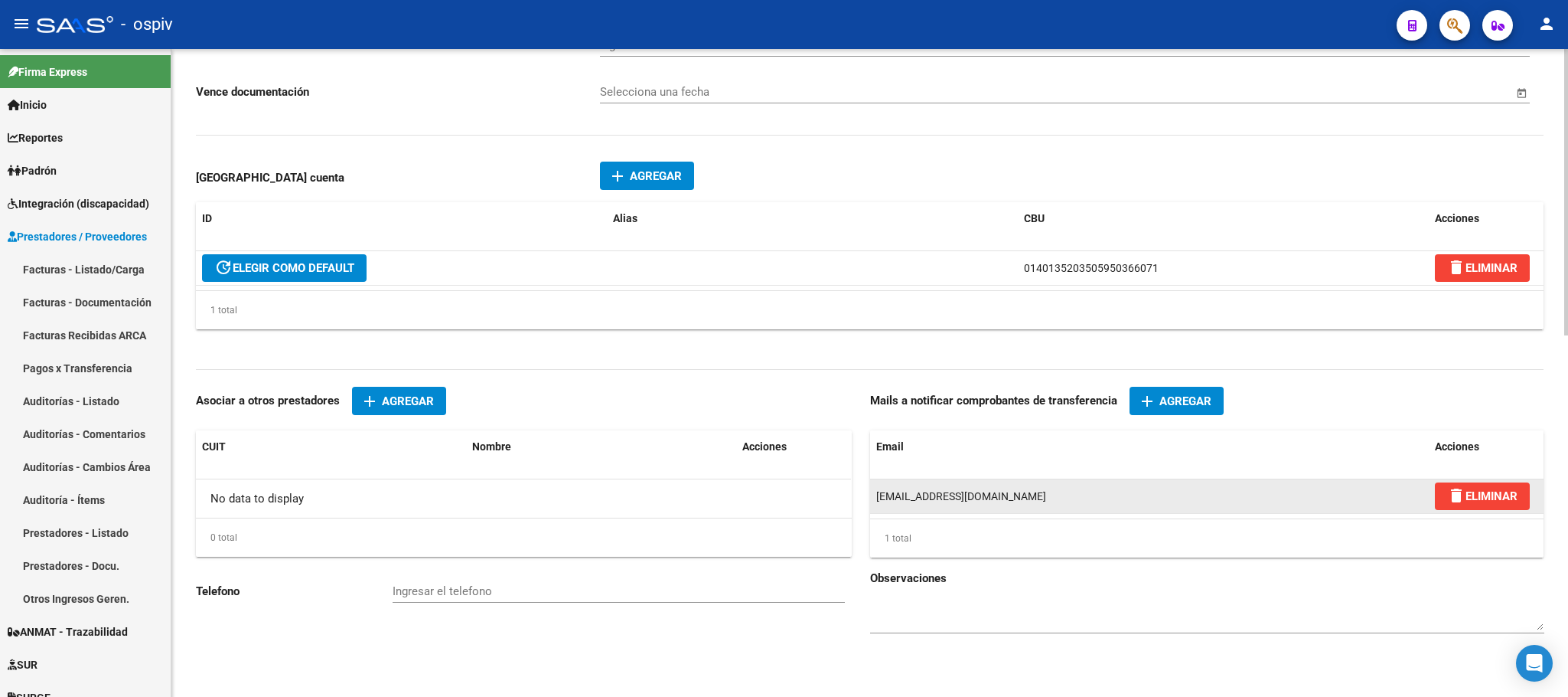
drag, startPoint x: 1027, startPoint y: 501, endPoint x: 876, endPoint y: 501, distance: 151.0
click at [876, 501] on div "marieldurso@yahoo.com.ar" at bounding box center [1148, 496] width 546 height 17
copy span "marieldurso@yahoo.com.ar"
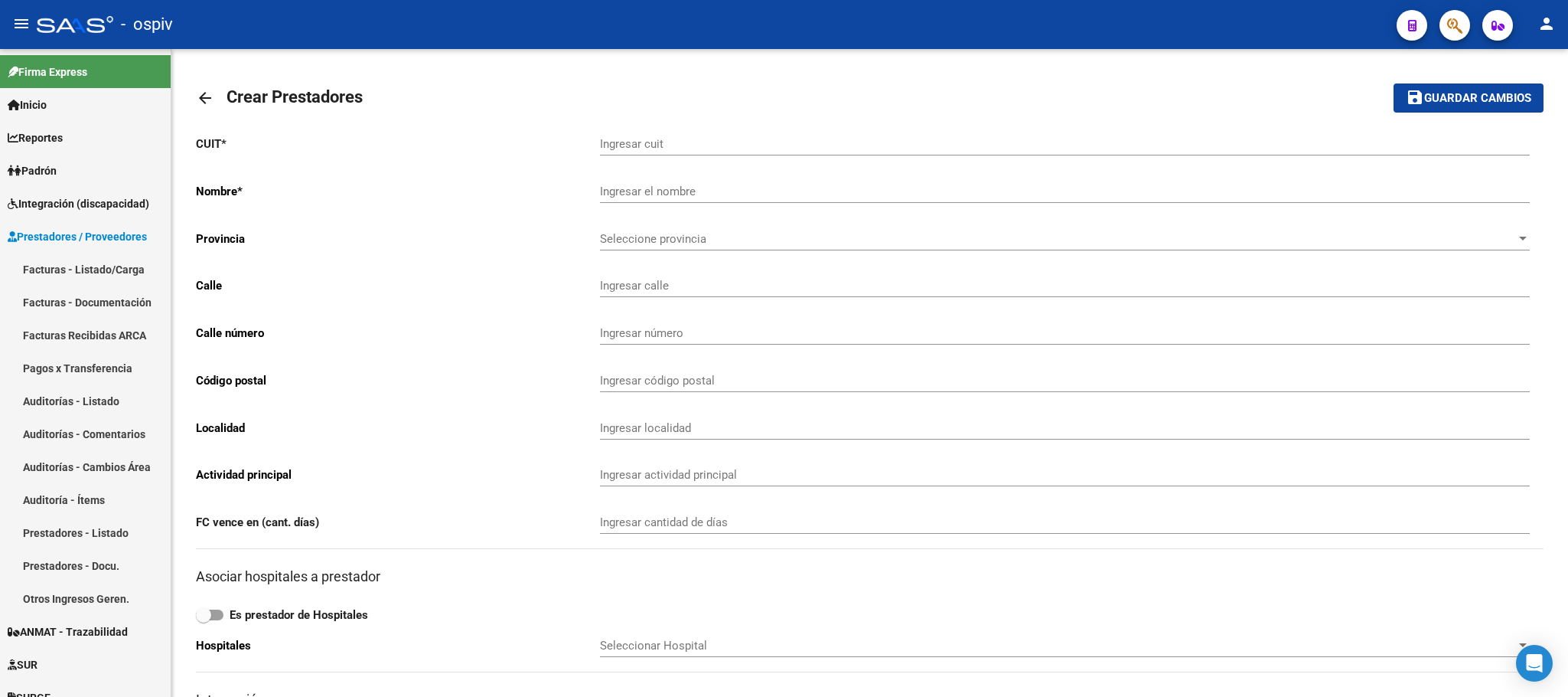
drag, startPoint x: 1435, startPoint y: 23, endPoint x: 1444, endPoint y: 23, distance: 9.0
click at [1444, 23] on div at bounding box center [1449, 25] width 43 height 32
click at [1444, 23] on button "button" at bounding box center [1454, 25] width 31 height 31
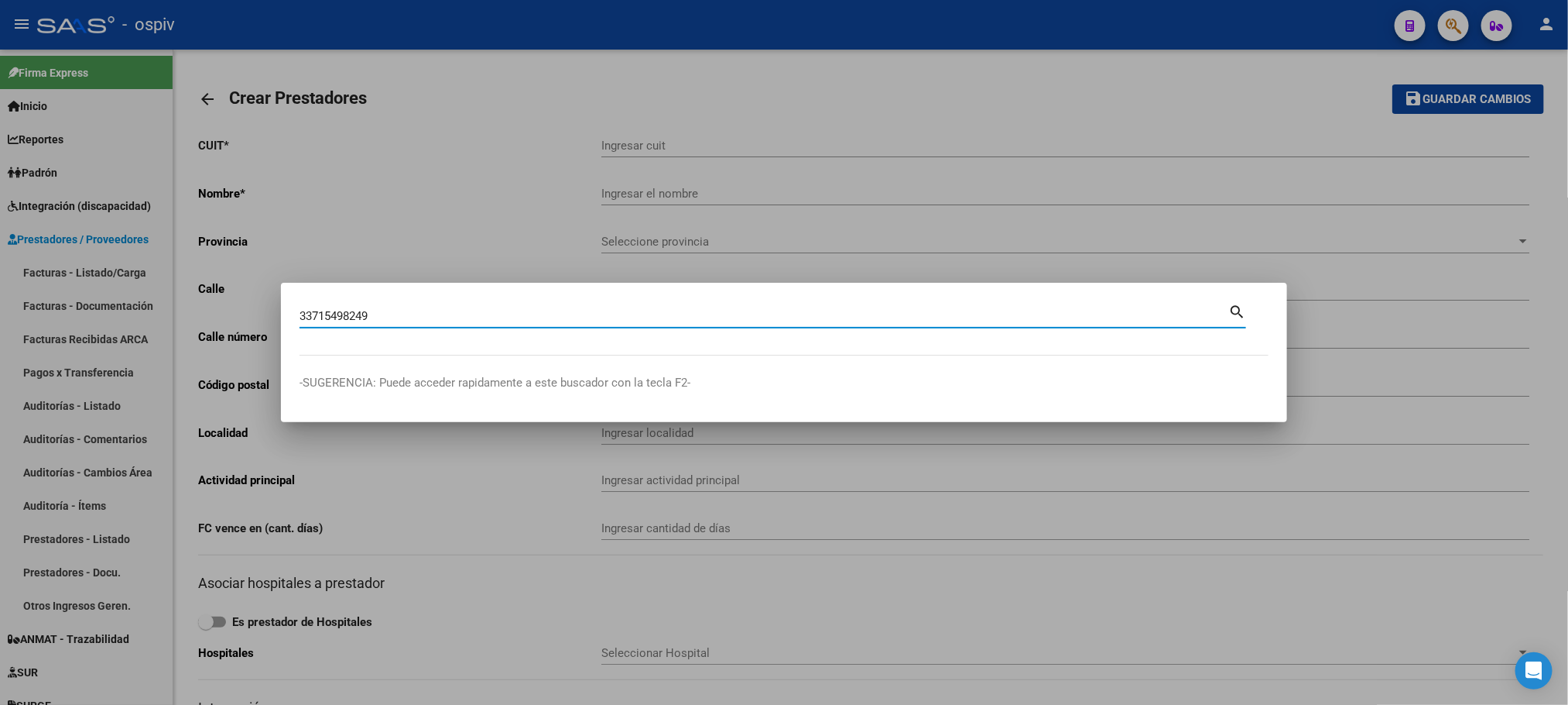
type input "33715498249"
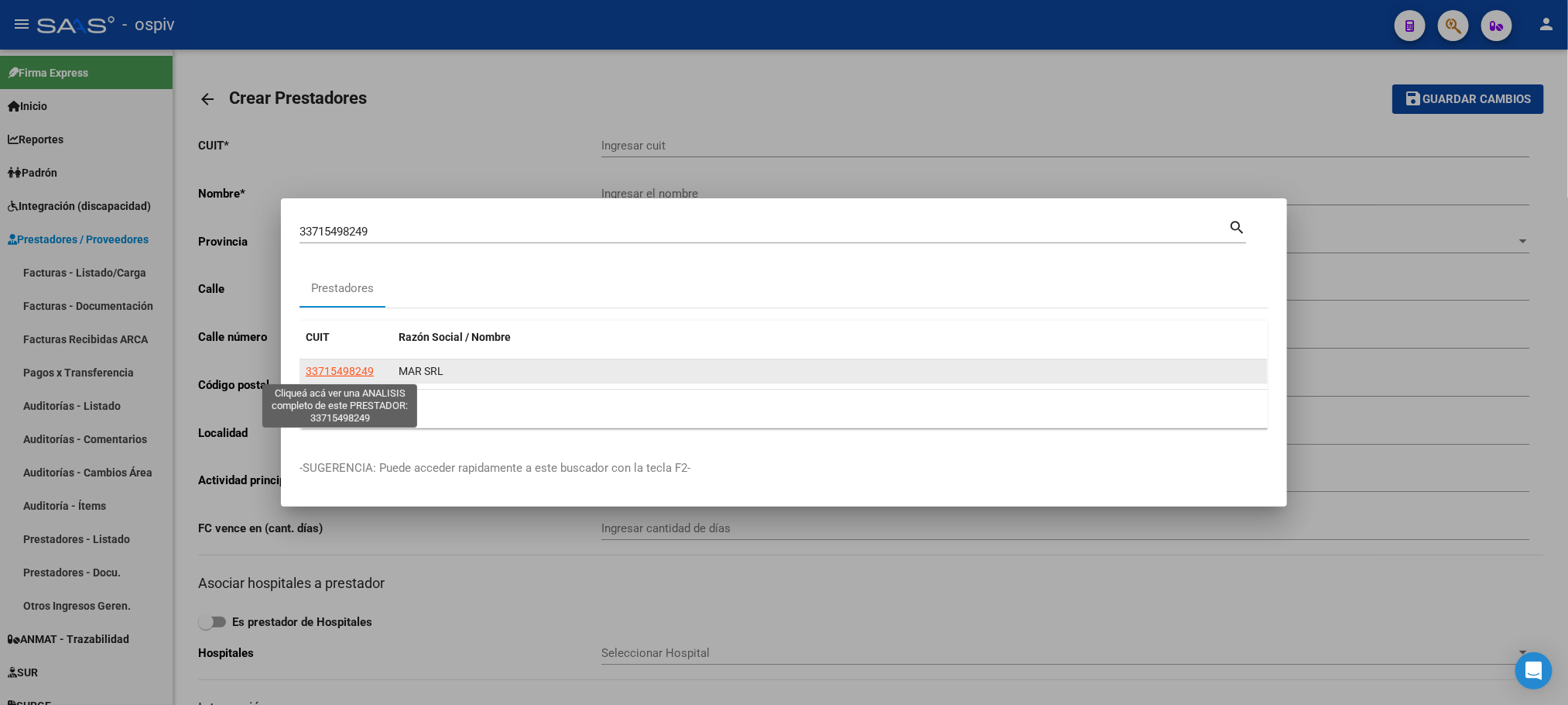
click at [354, 375] on span "33715498249" at bounding box center [339, 371] width 68 height 13
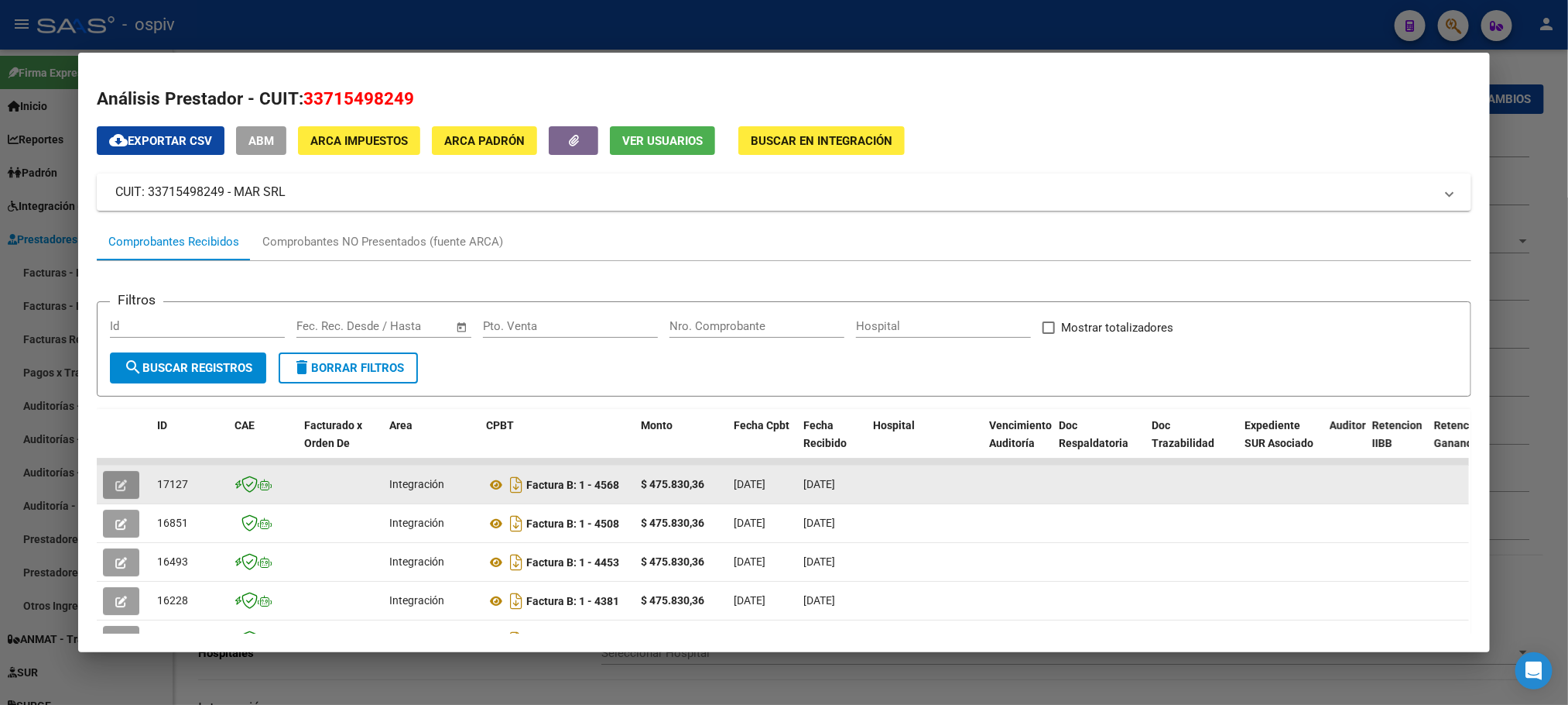
click at [118, 488] on icon "button" at bounding box center [121, 485] width 12 height 12
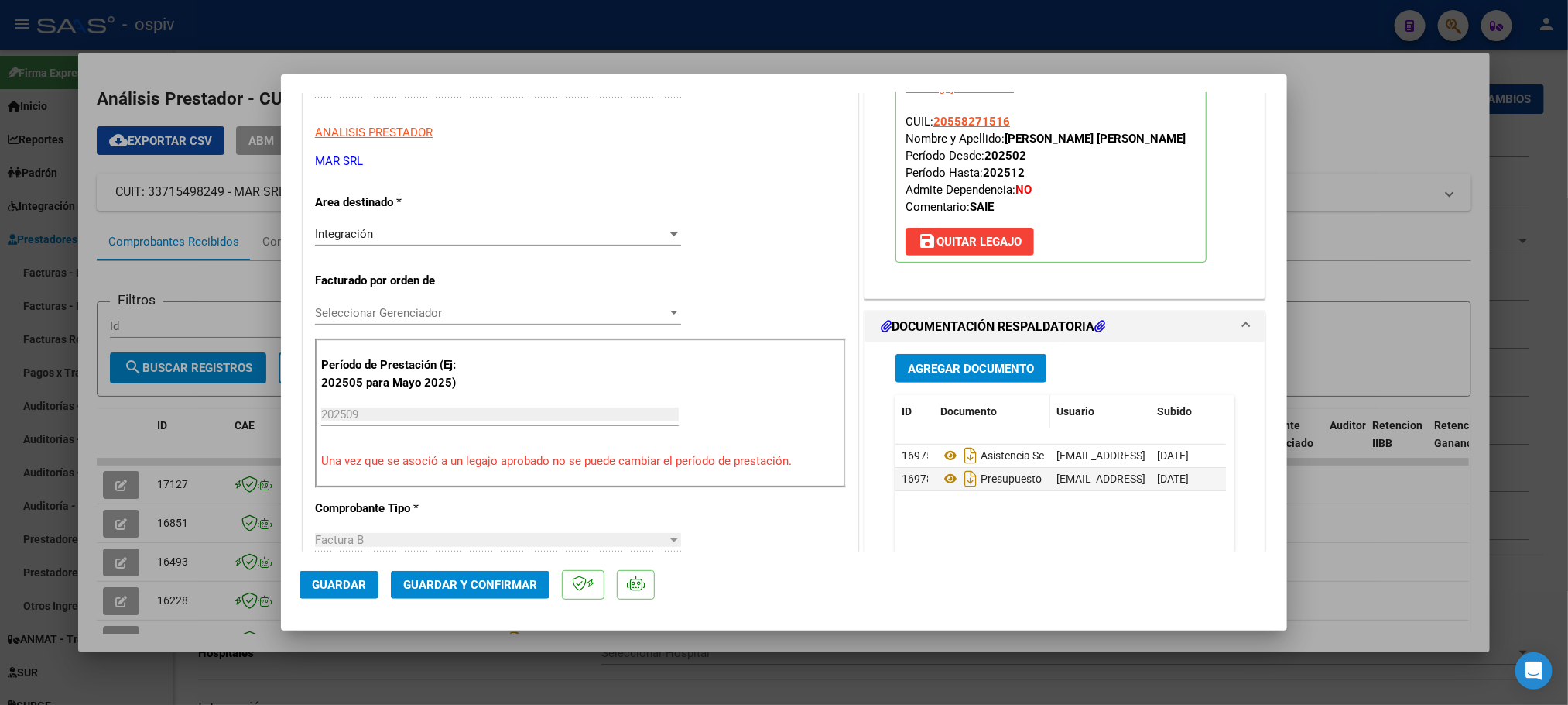
scroll to position [386, 0]
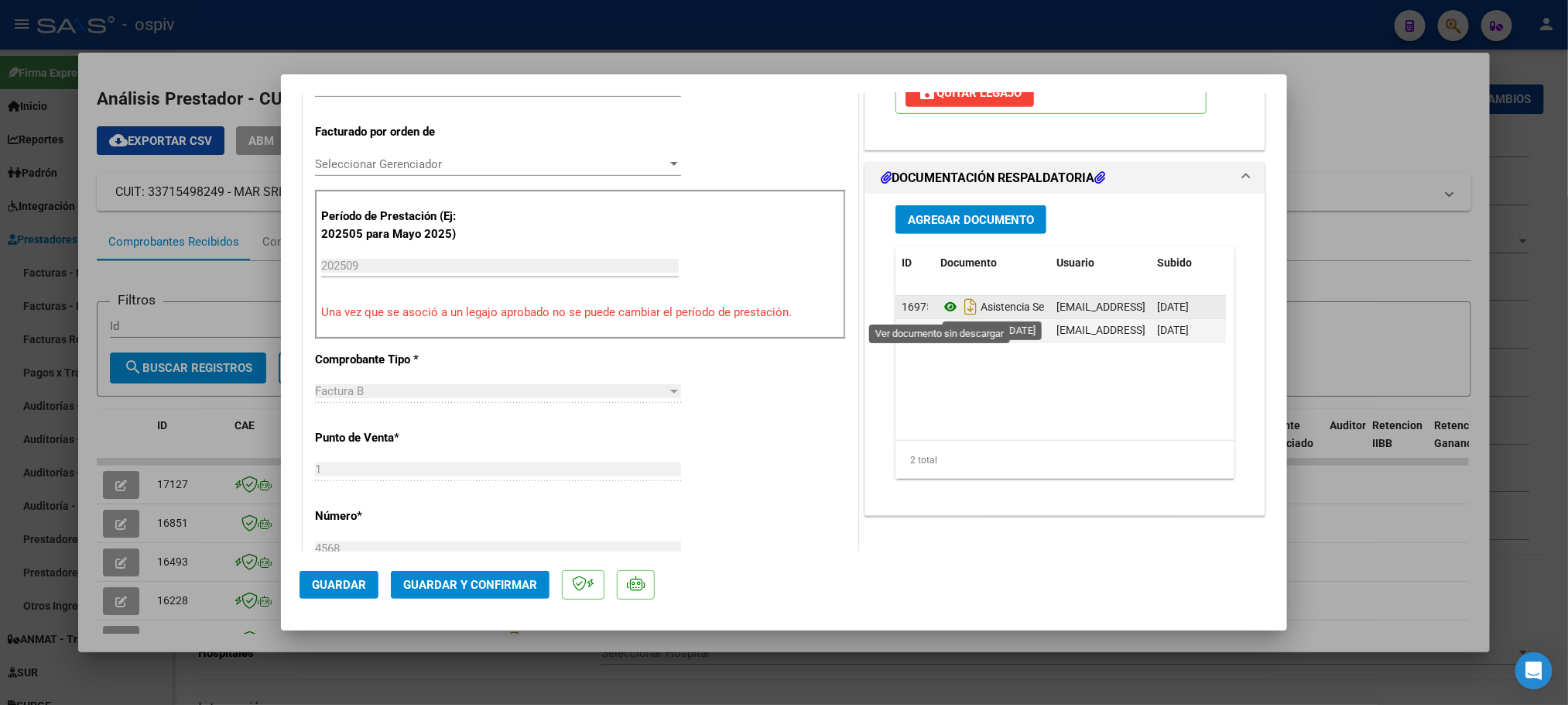
click at [940, 315] on icon at bounding box center [951, 306] width 20 height 18
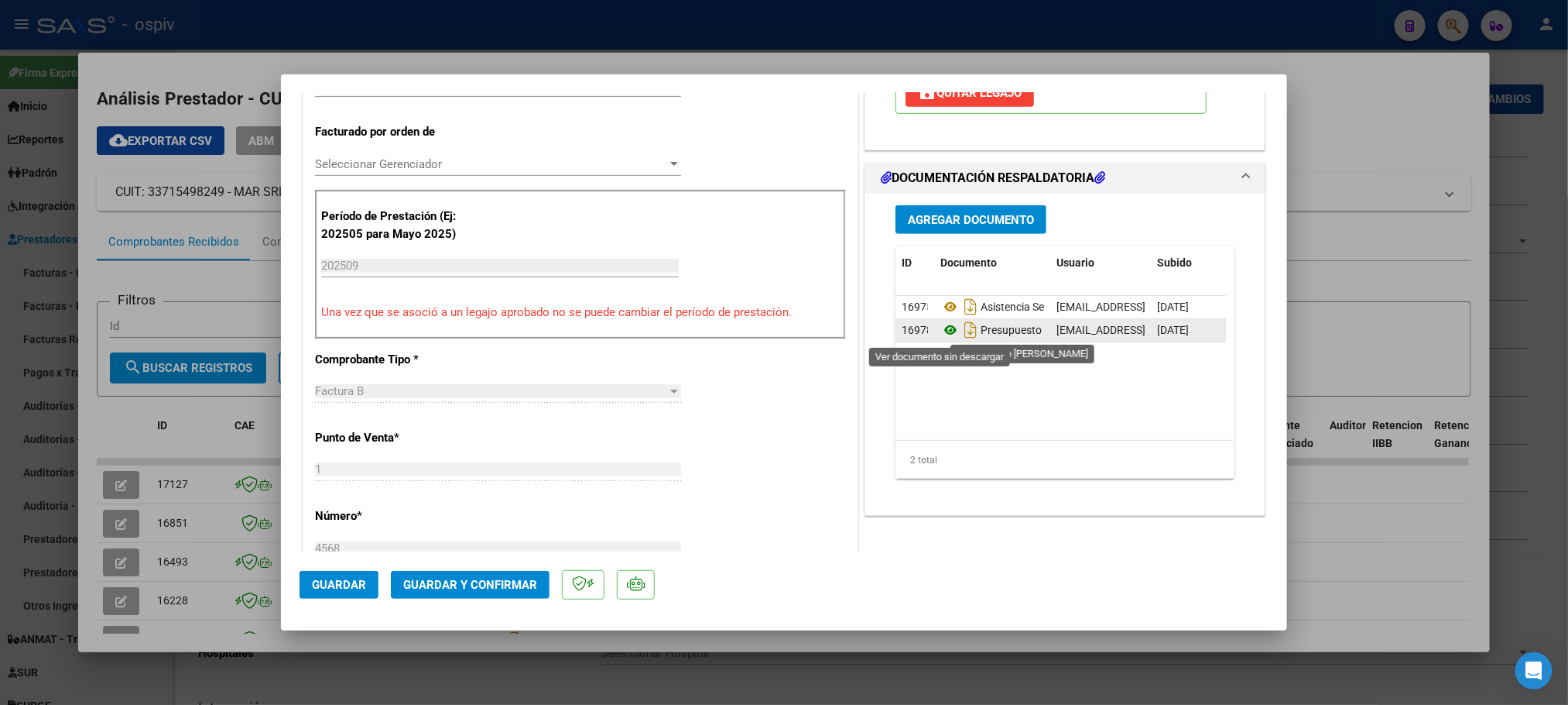
click at [940, 330] on icon at bounding box center [951, 330] width 20 height 18
click at [795, 17] on div at bounding box center [784, 352] width 1568 height 705
type input "$ 0,00"
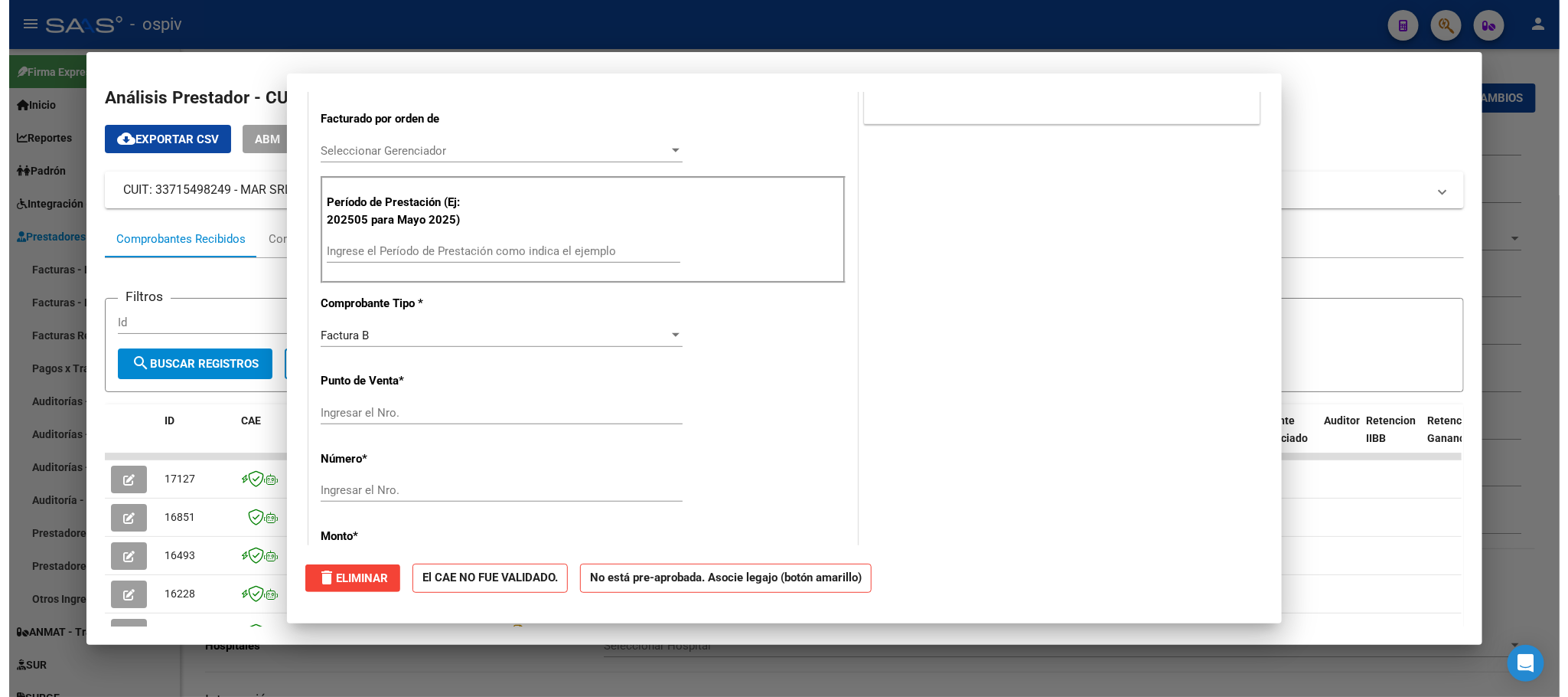
scroll to position [0, 0]
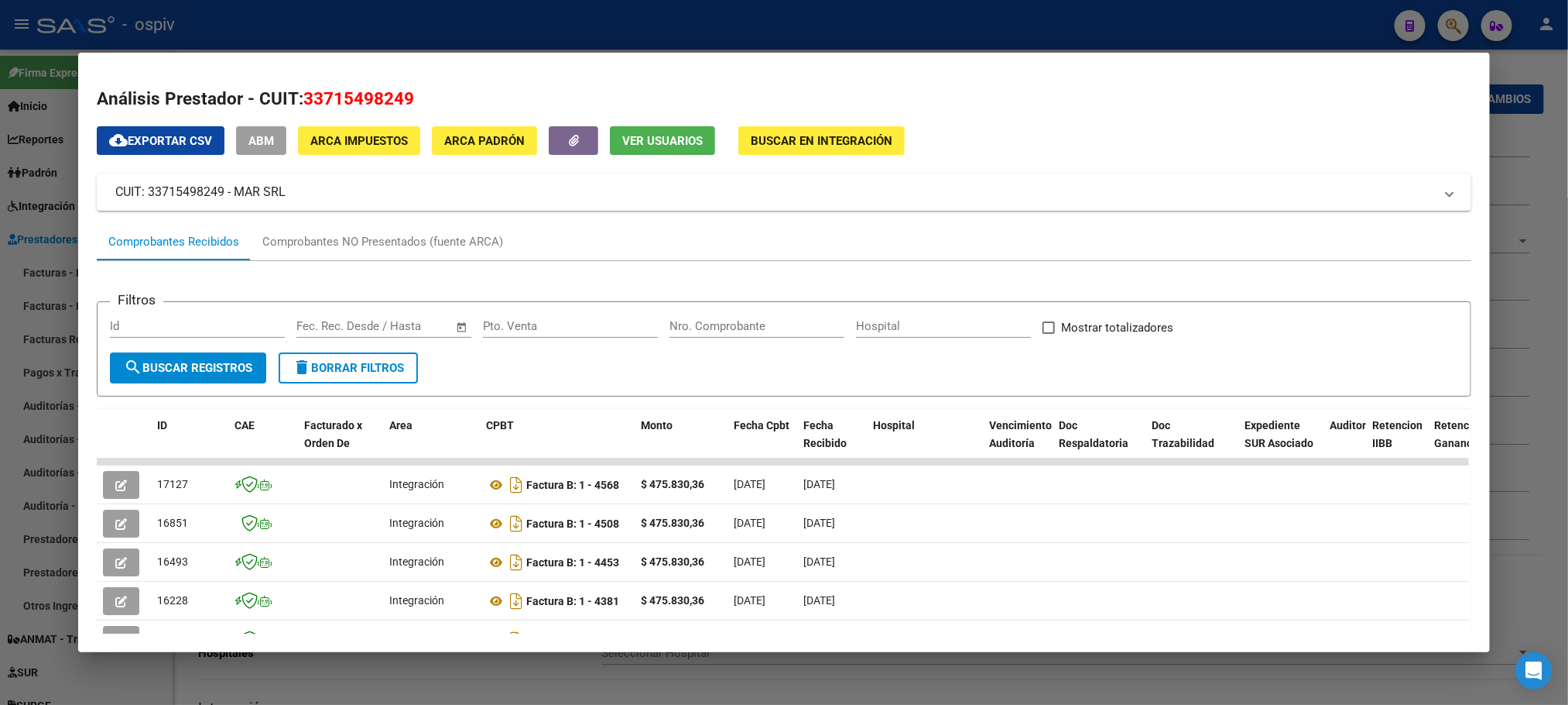
click at [826, 16] on div at bounding box center [784, 352] width 1568 height 705
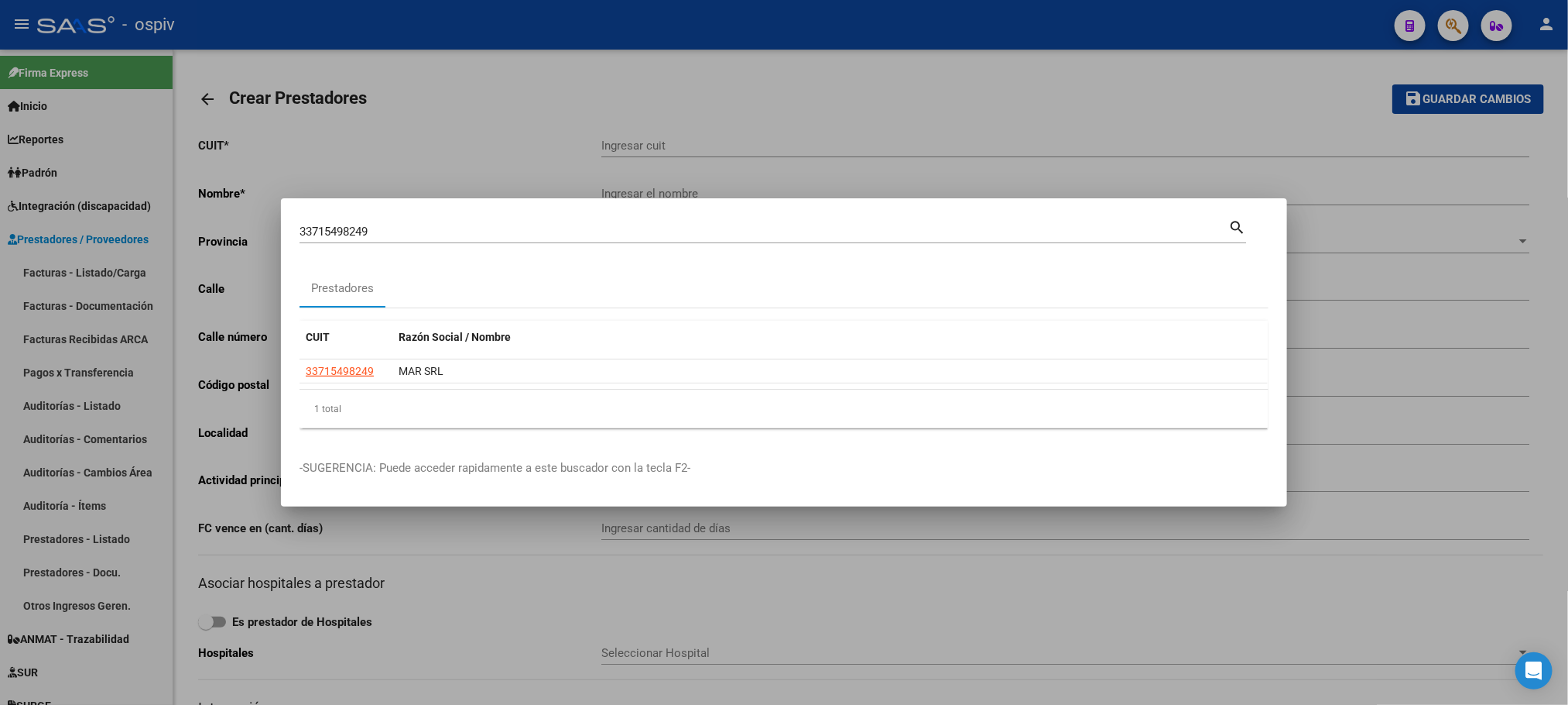
click at [947, 12] on div at bounding box center [784, 352] width 1568 height 705
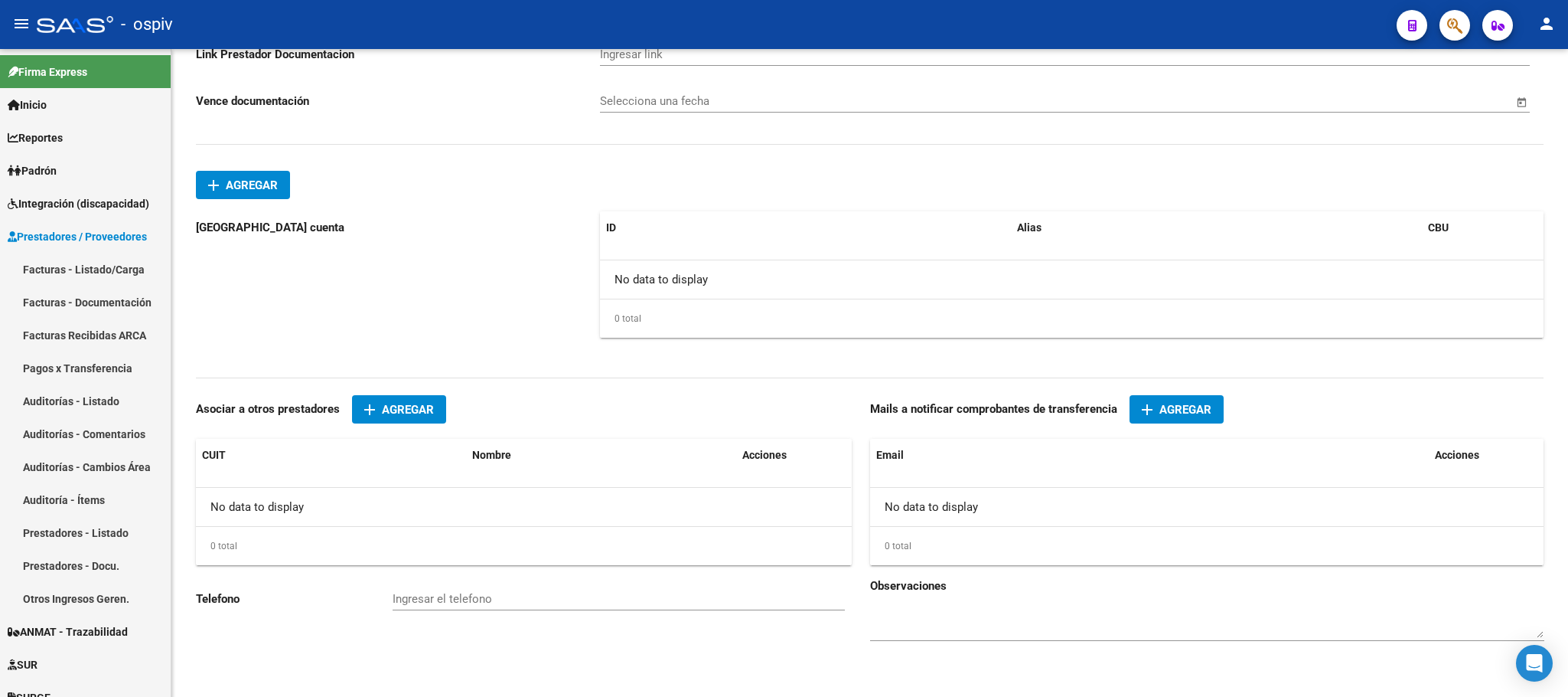
scroll to position [745, 0]
